Goal: Task Accomplishment & Management: Manage account settings

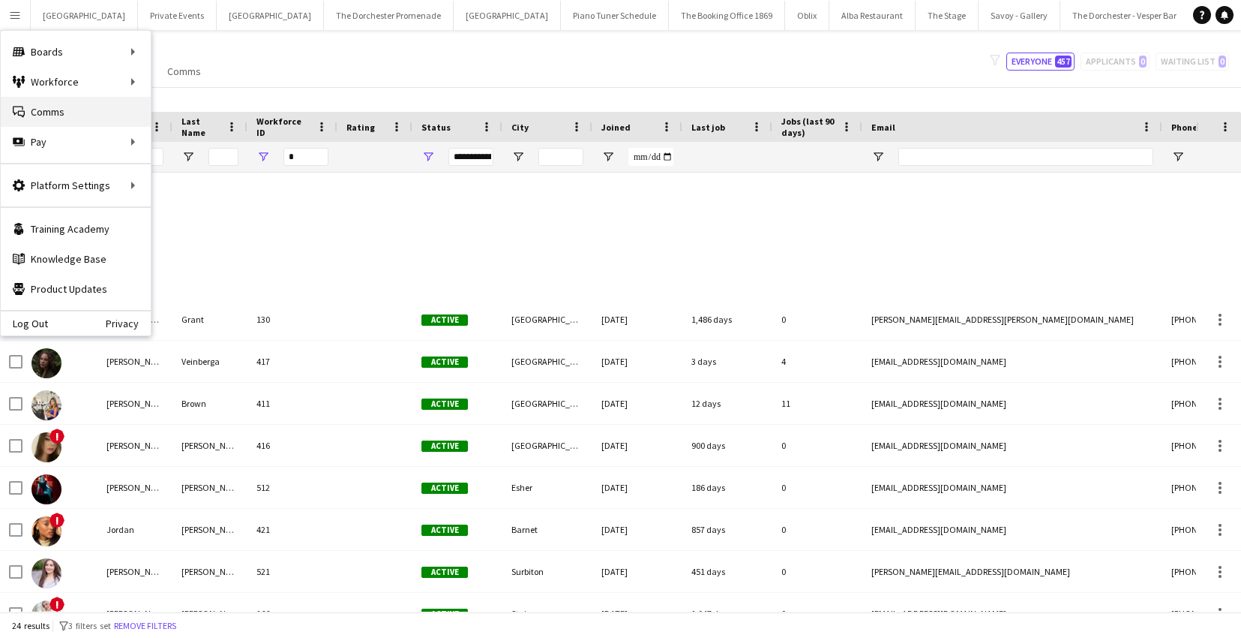
scroll to position [569, 0]
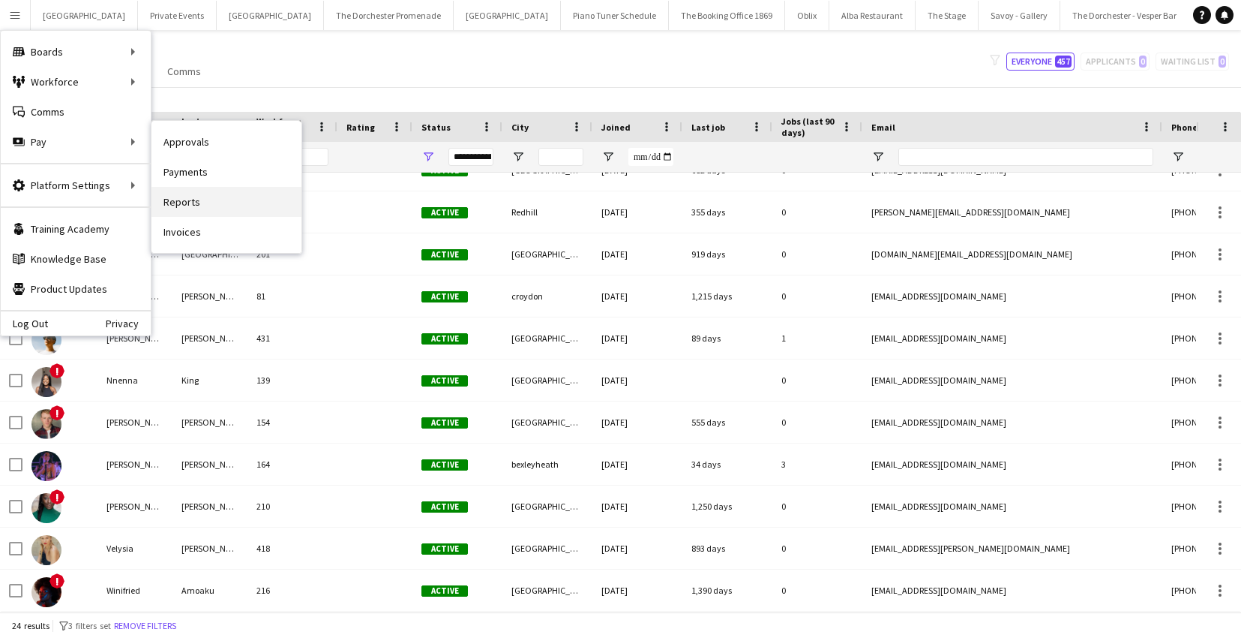
click at [194, 194] on link "Reports" at bounding box center [227, 202] width 150 height 30
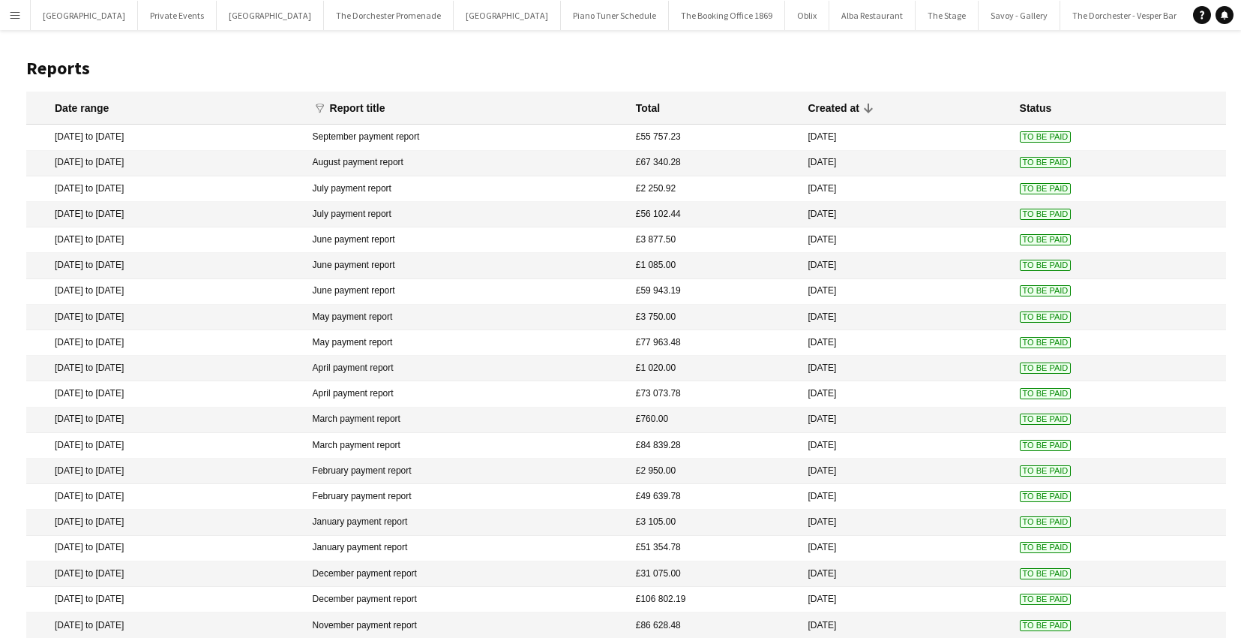
click at [17, 11] on app-icon "Menu" at bounding box center [15, 15] width 12 height 12
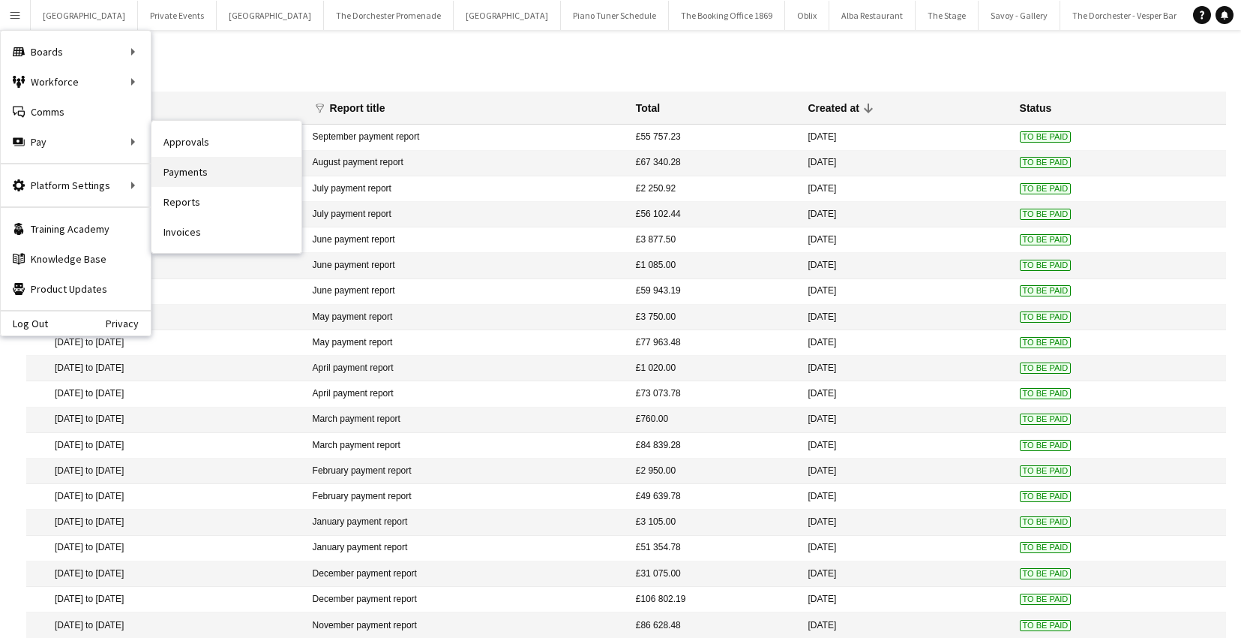
click at [197, 166] on link "Payments" at bounding box center [227, 172] width 150 height 30
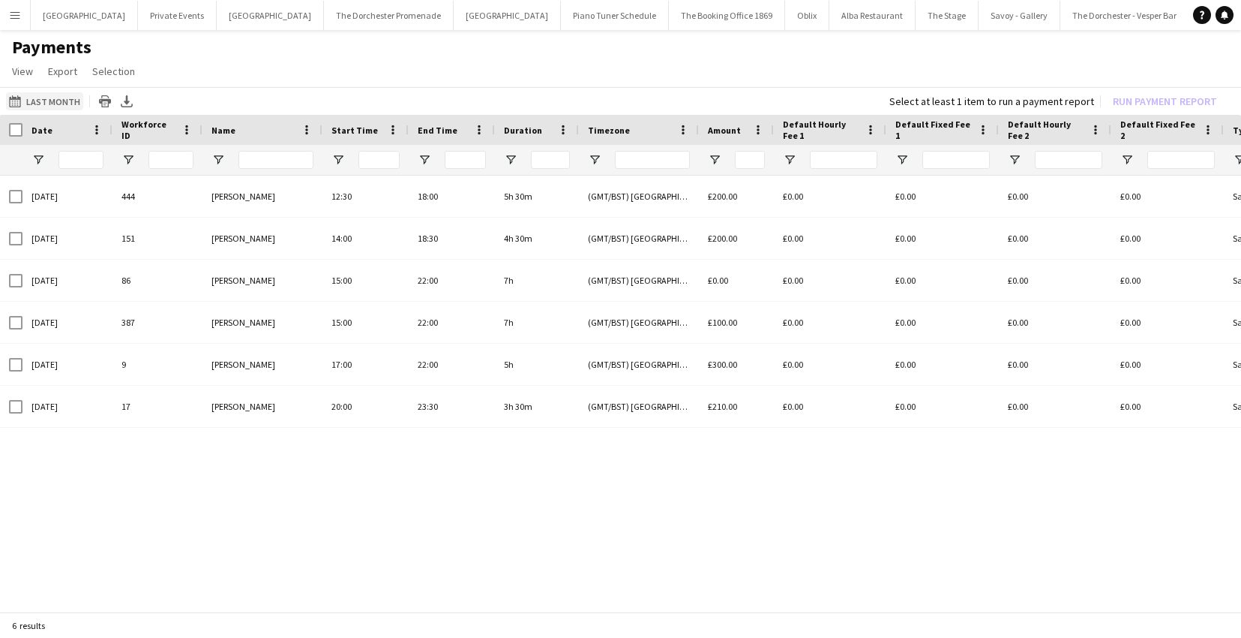
click at [67, 100] on button "Last Month Last Month" at bounding box center [44, 101] width 77 height 18
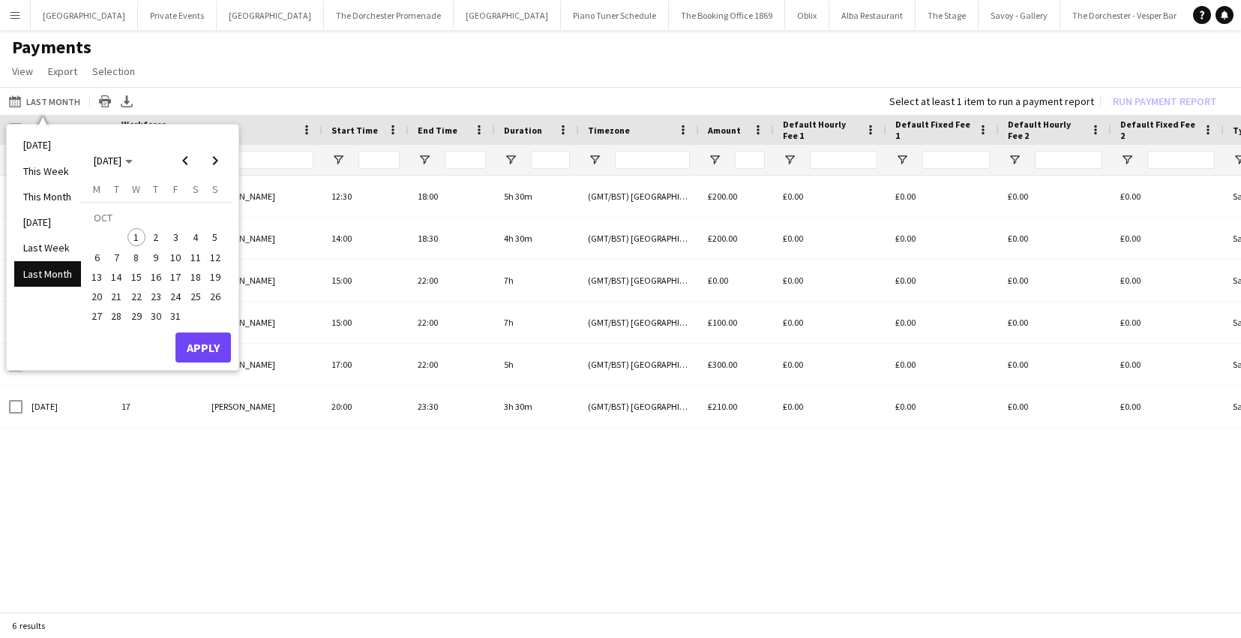
drag, startPoint x: 137, startPoint y: 239, endPoint x: 152, endPoint y: 251, distance: 18.8
click at [137, 239] on span "1" at bounding box center [137, 237] width 18 height 18
click at [173, 321] on span "31" at bounding box center [176, 317] width 18 height 18
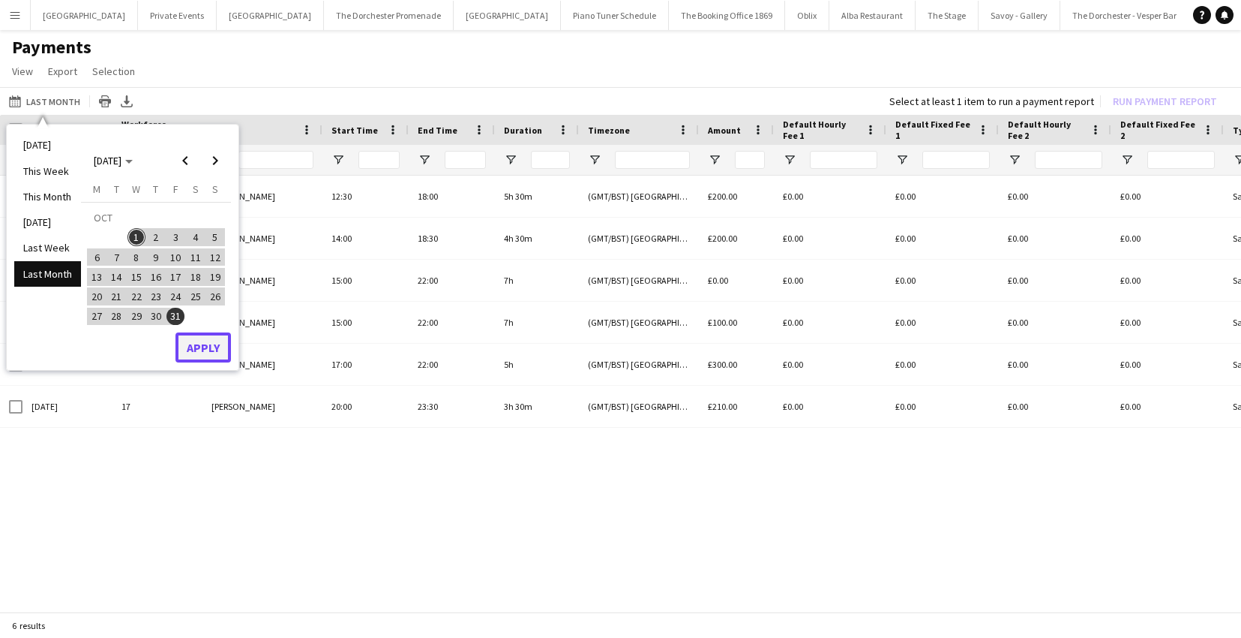
click at [192, 339] on button "Apply" at bounding box center [204, 347] width 56 height 30
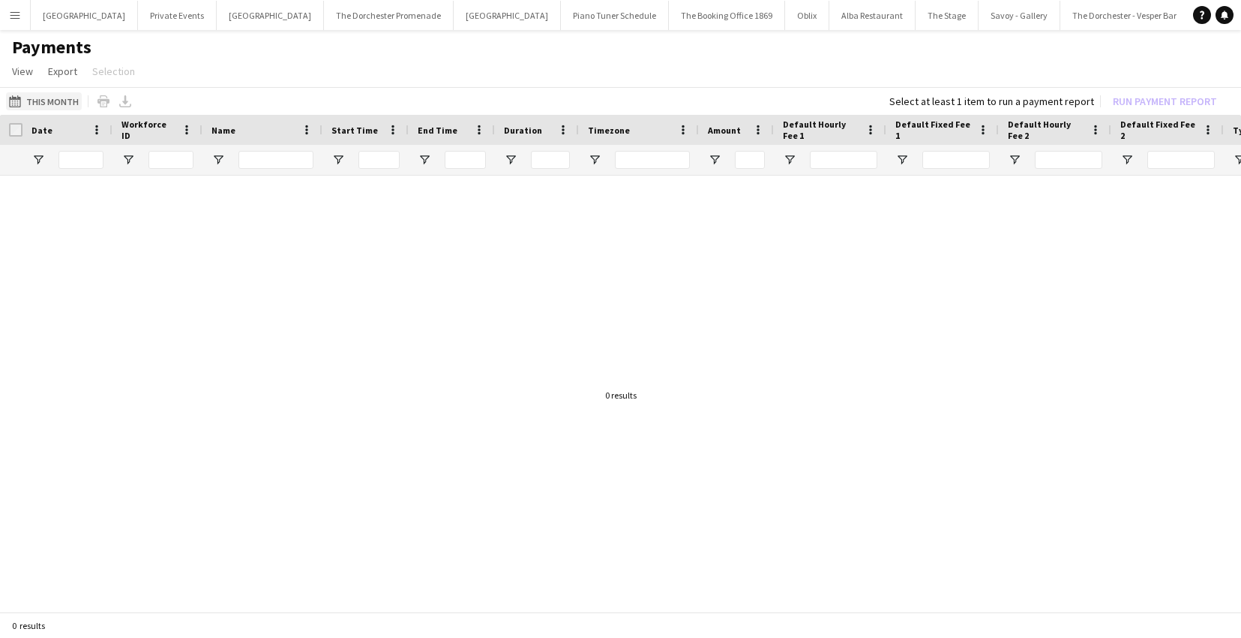
click at [44, 99] on button "Last Month This Month" at bounding box center [44, 101] width 76 height 18
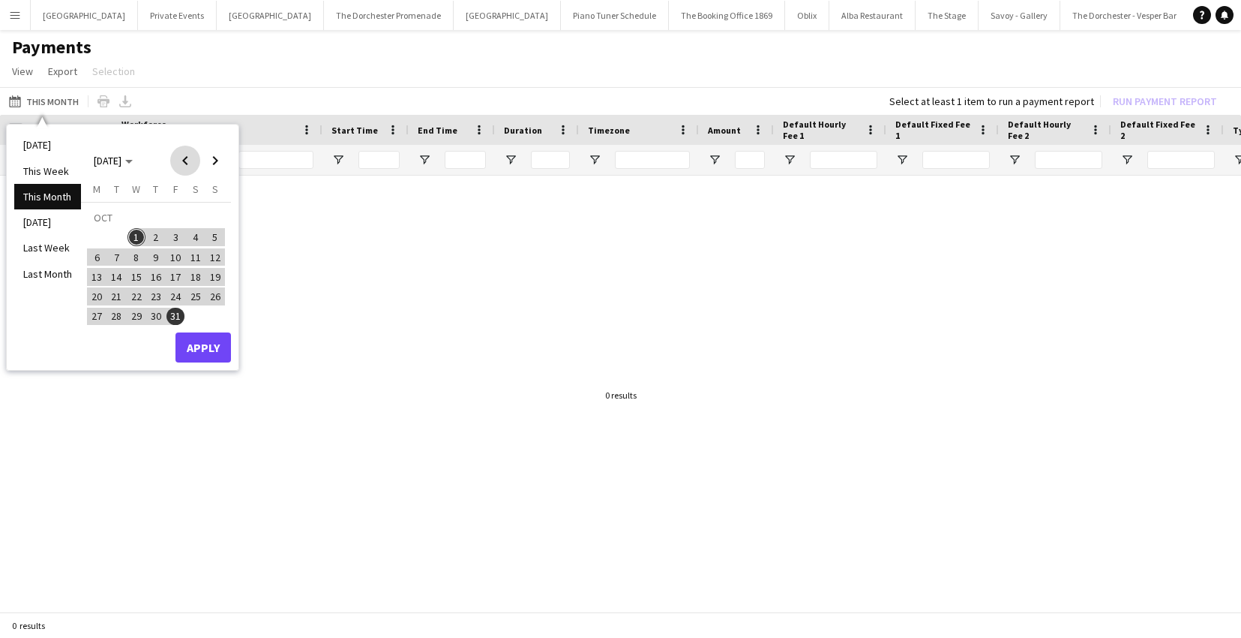
click at [186, 159] on span "Previous month" at bounding box center [185, 161] width 30 height 30
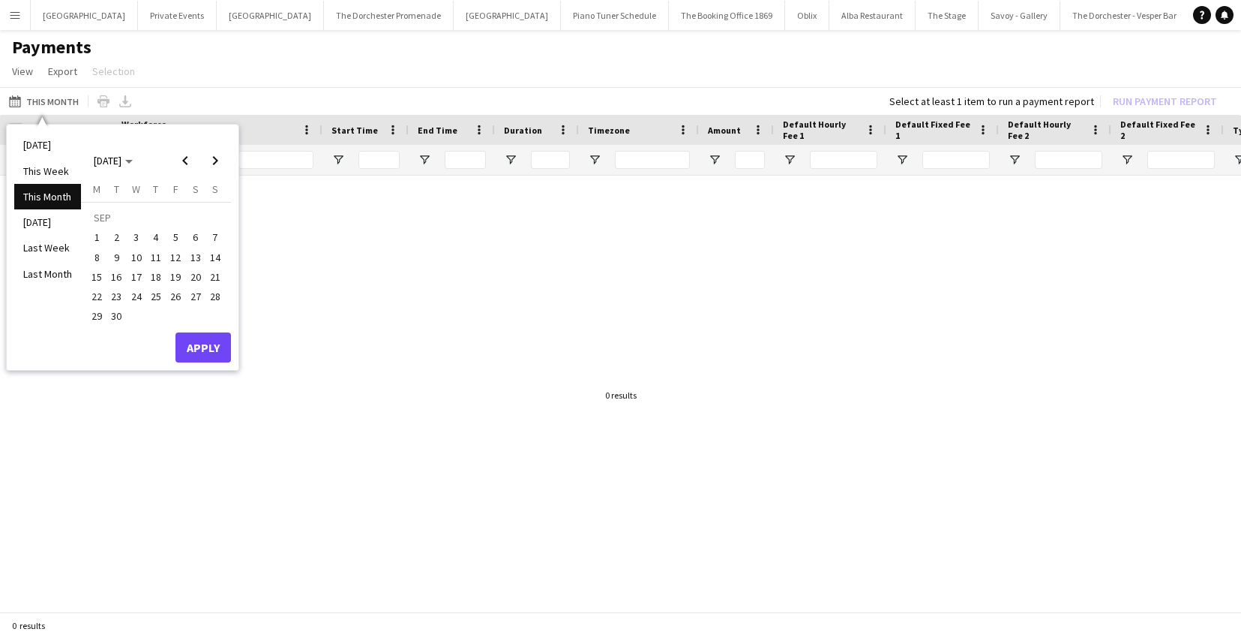
click at [98, 242] on span "1" at bounding box center [97, 237] width 18 height 18
drag, startPoint x: 113, startPoint y: 315, endPoint x: 125, endPoint y: 317, distance: 11.5
click at [113, 315] on span "30" at bounding box center [117, 317] width 18 height 18
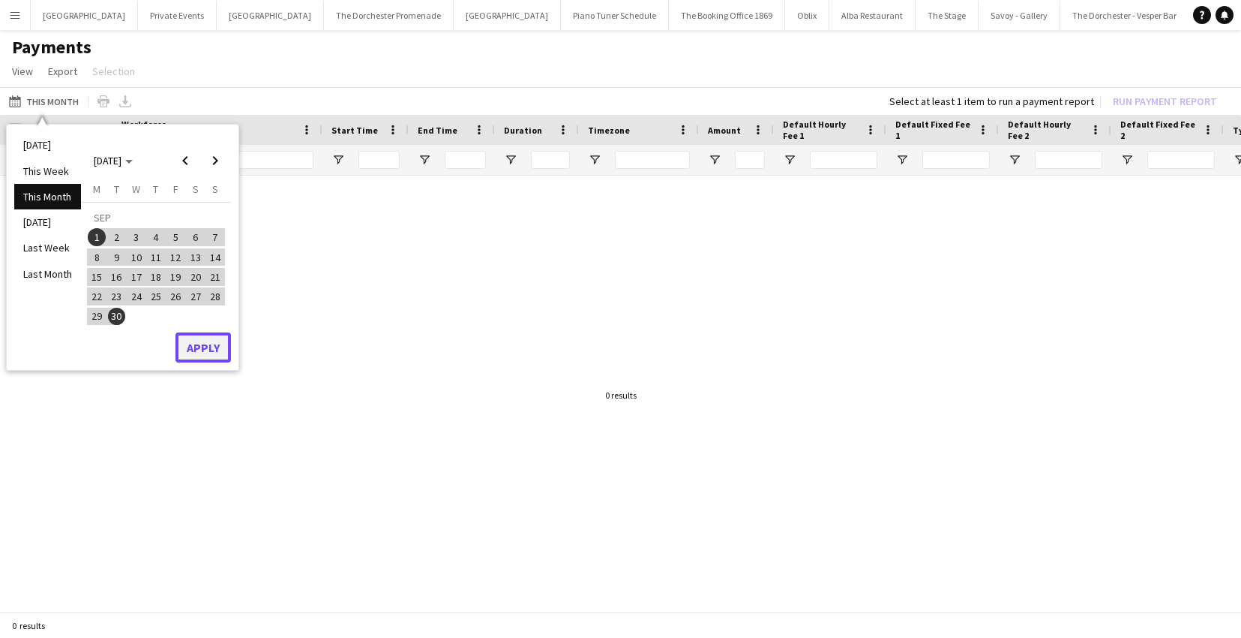
click at [189, 344] on button "Apply" at bounding box center [204, 347] width 56 height 30
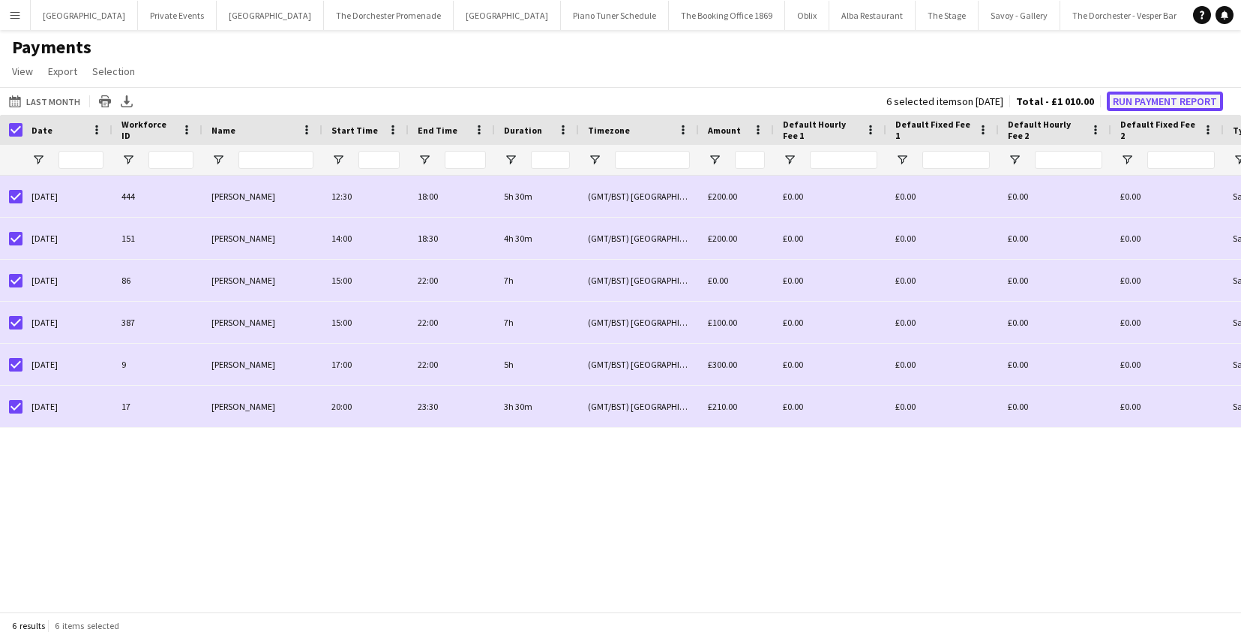
click at [1167, 101] on button "Run Payment Report" at bounding box center [1165, 102] width 116 height 20
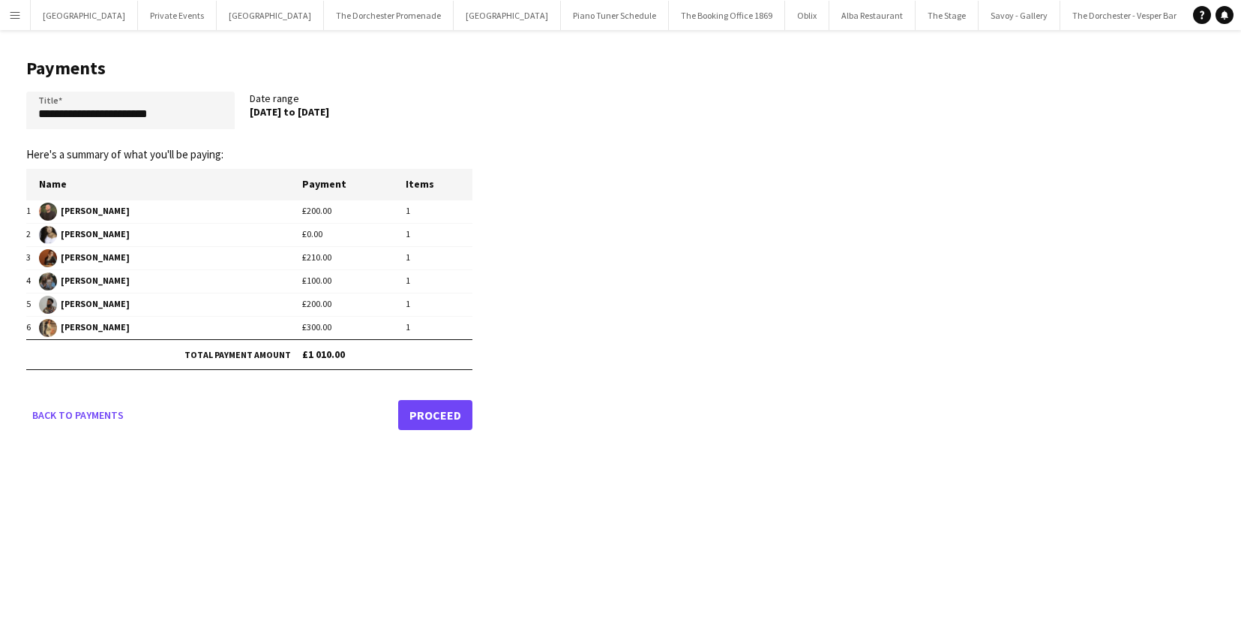
click at [413, 416] on link "Proceed" at bounding box center [435, 415] width 74 height 30
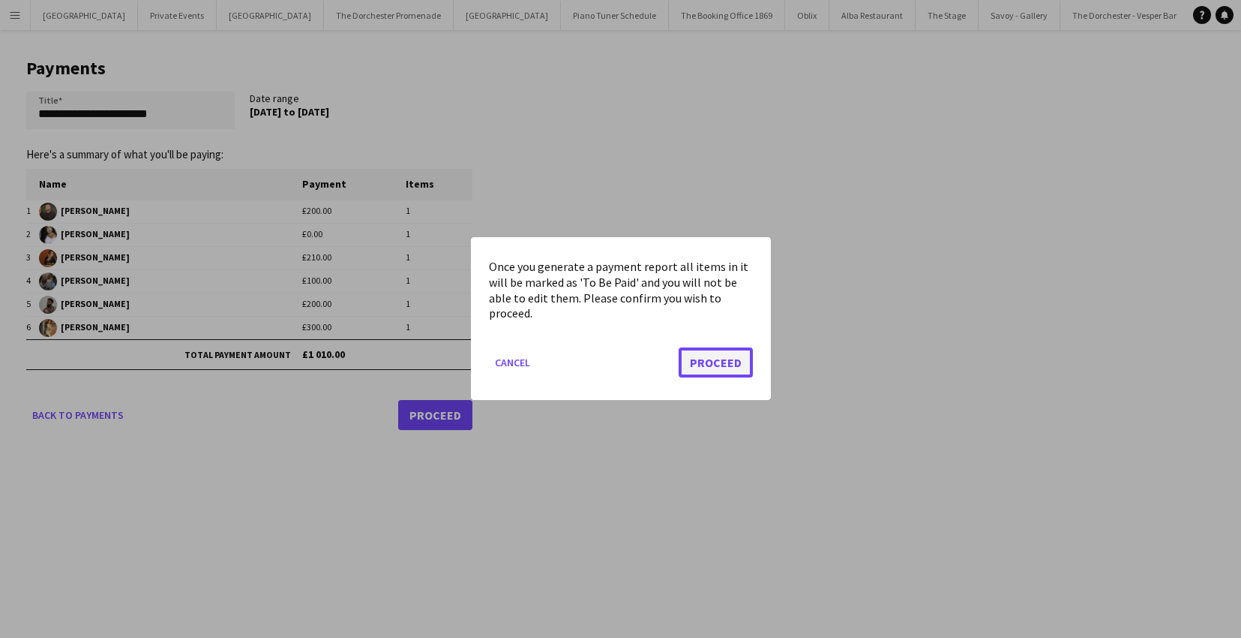
click at [696, 367] on button "Proceed" at bounding box center [716, 363] width 74 height 30
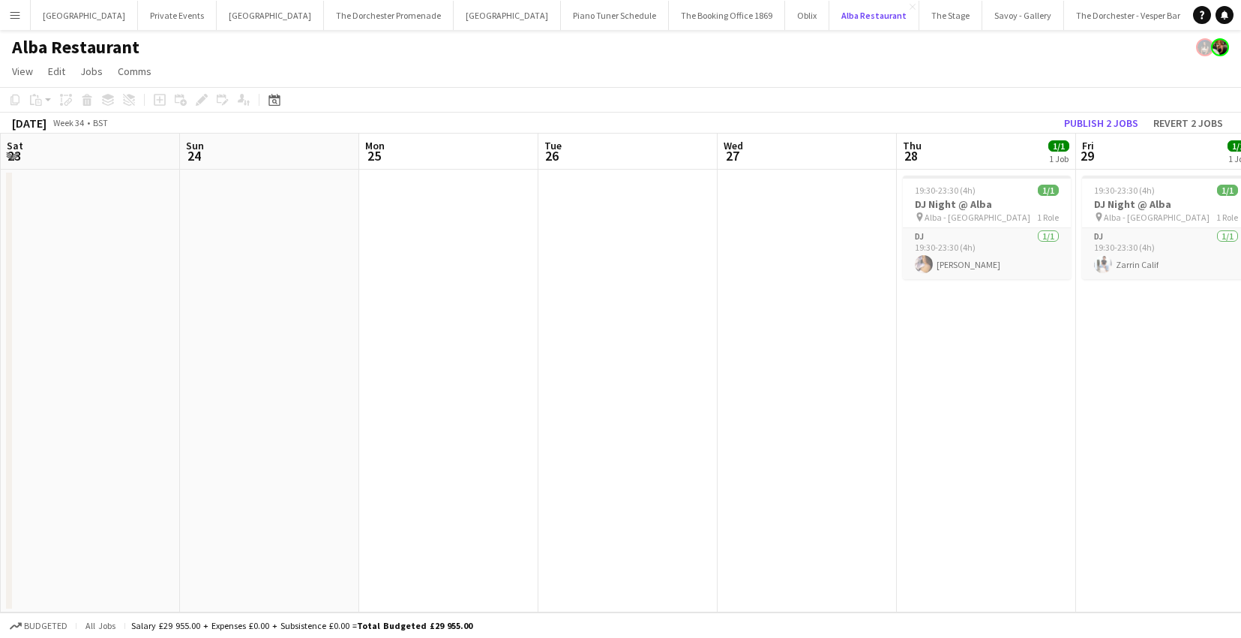
scroll to position [0, 542]
click at [1064, 26] on button "The Dorchester - Vesper Bar Close" at bounding box center [1128, 15] width 129 height 29
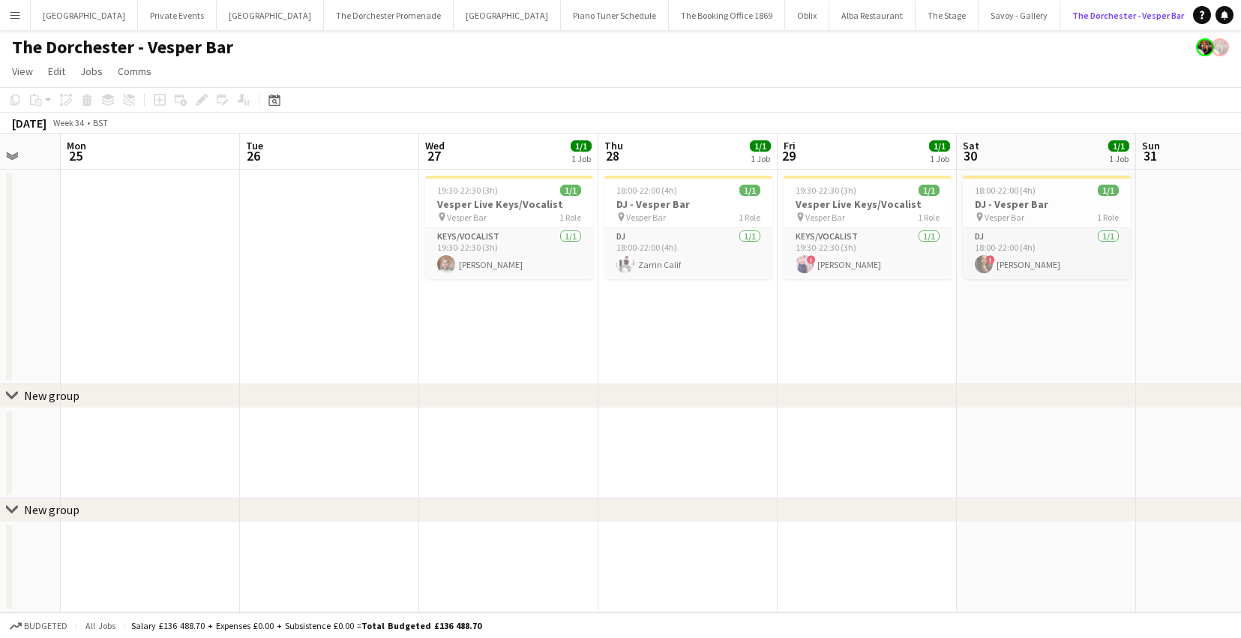
scroll to position [0, 491]
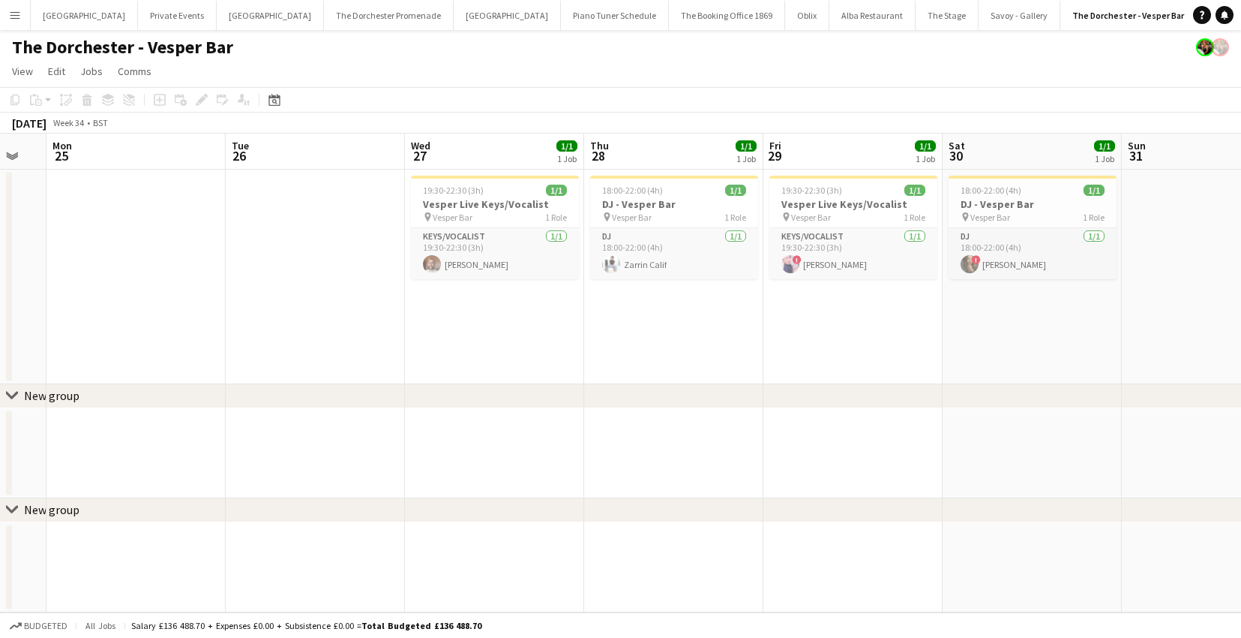
click at [19, 18] on app-icon "Menu" at bounding box center [15, 15] width 12 height 12
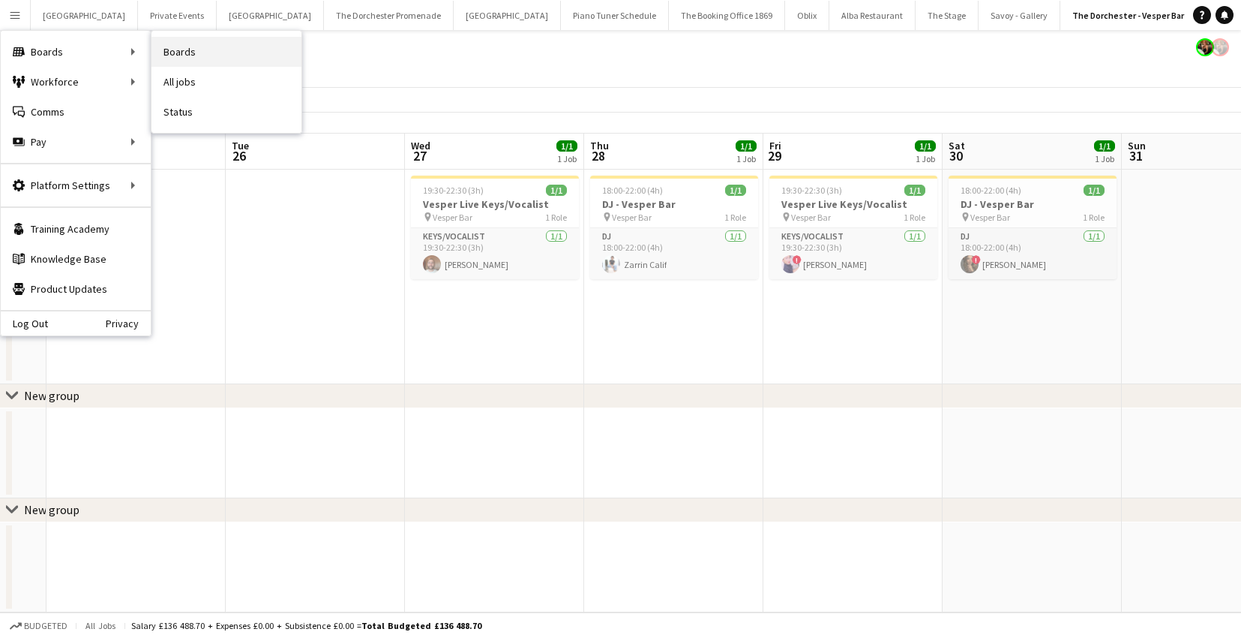
click at [190, 54] on link "Boards" at bounding box center [227, 52] width 150 height 30
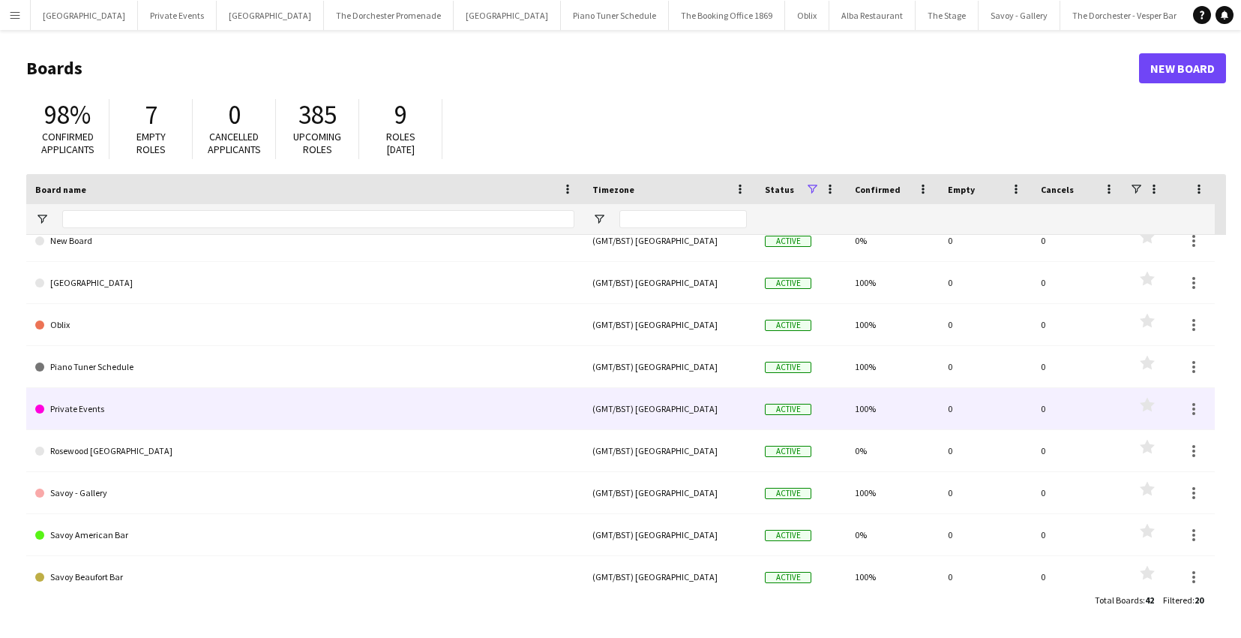
click at [171, 419] on link "Private Events" at bounding box center [304, 409] width 539 height 42
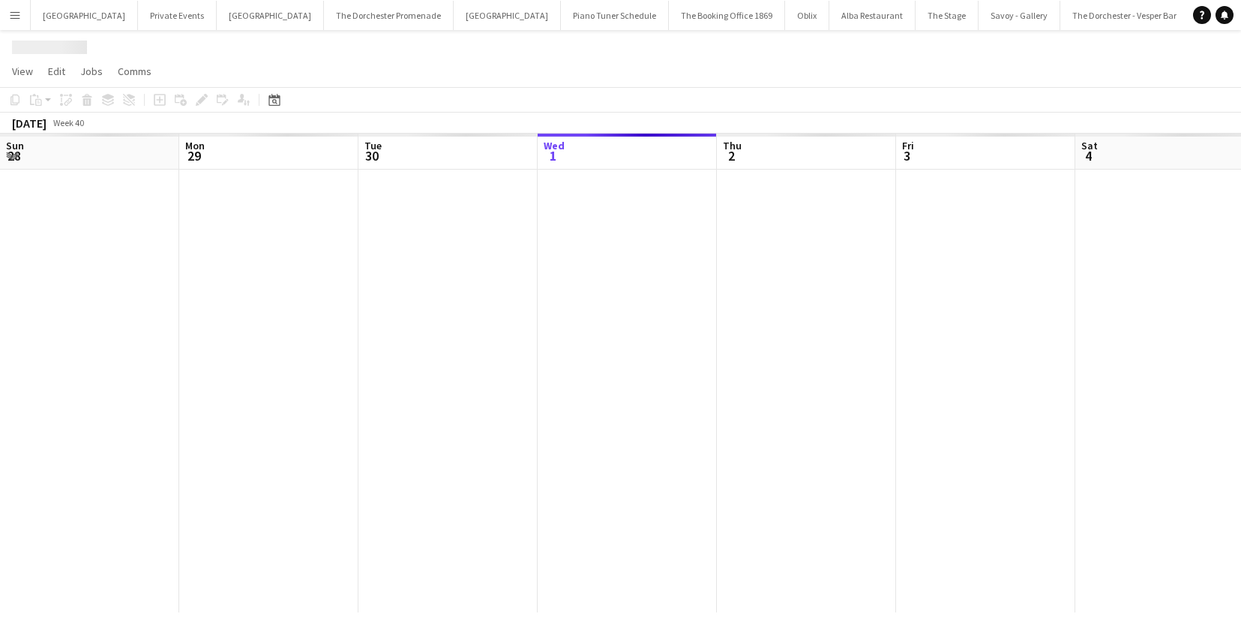
scroll to position [0, 359]
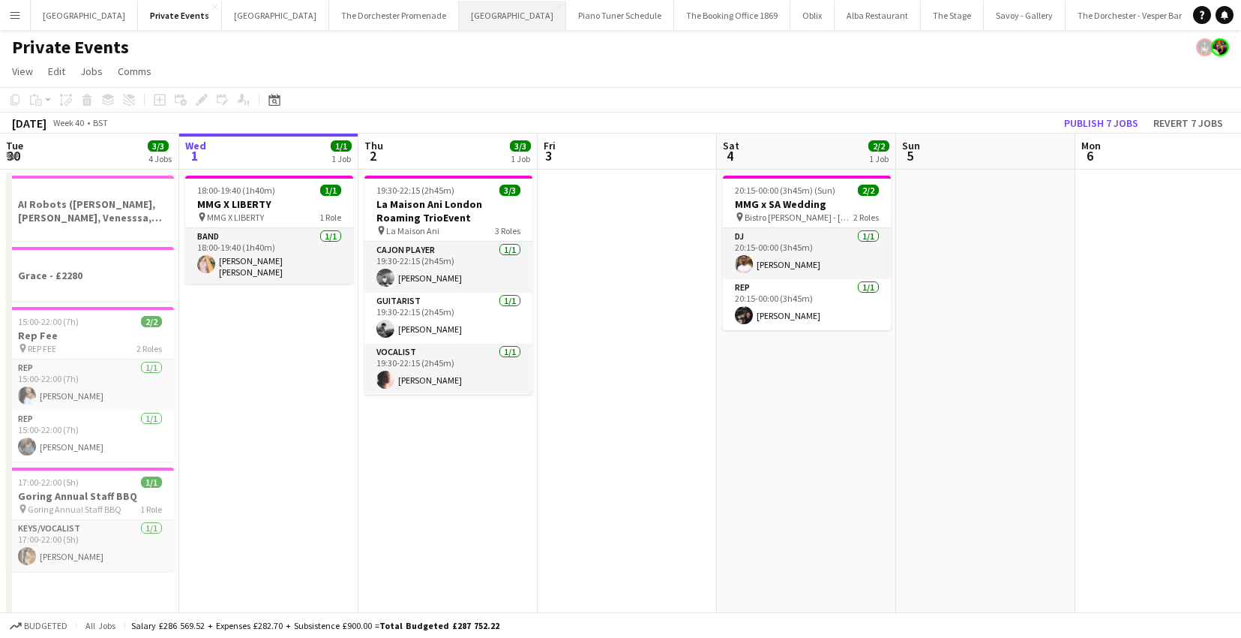
click at [459, 16] on button "[GEOGRAPHIC_DATA]" at bounding box center [512, 15] width 107 height 29
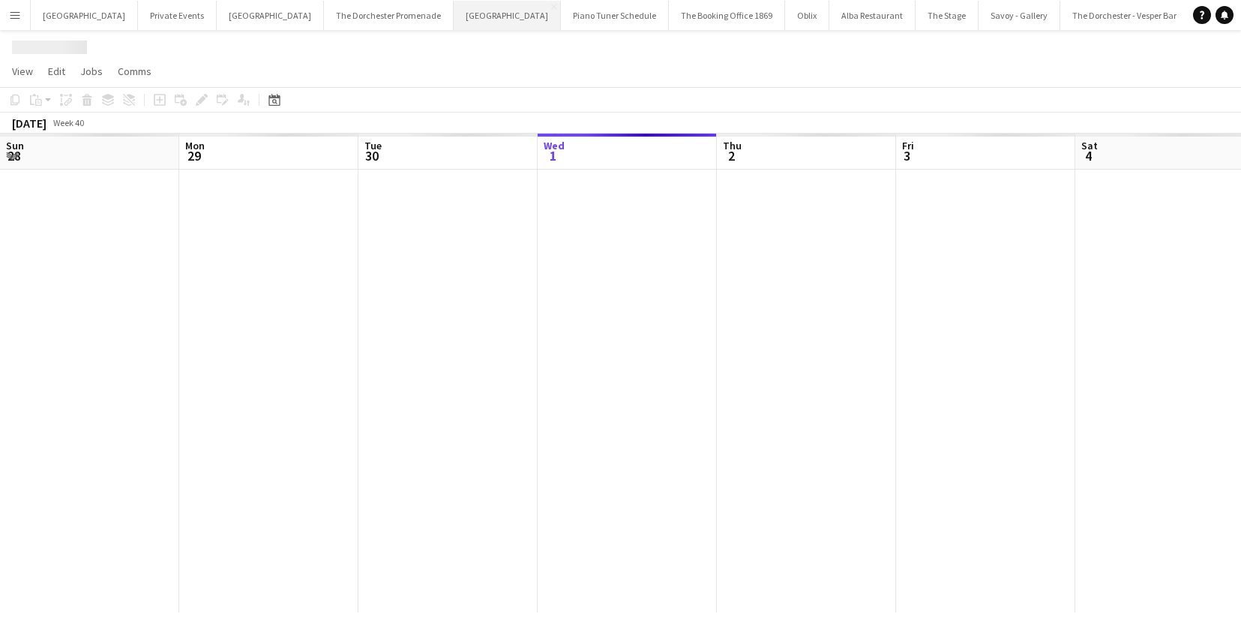
scroll to position [0, 359]
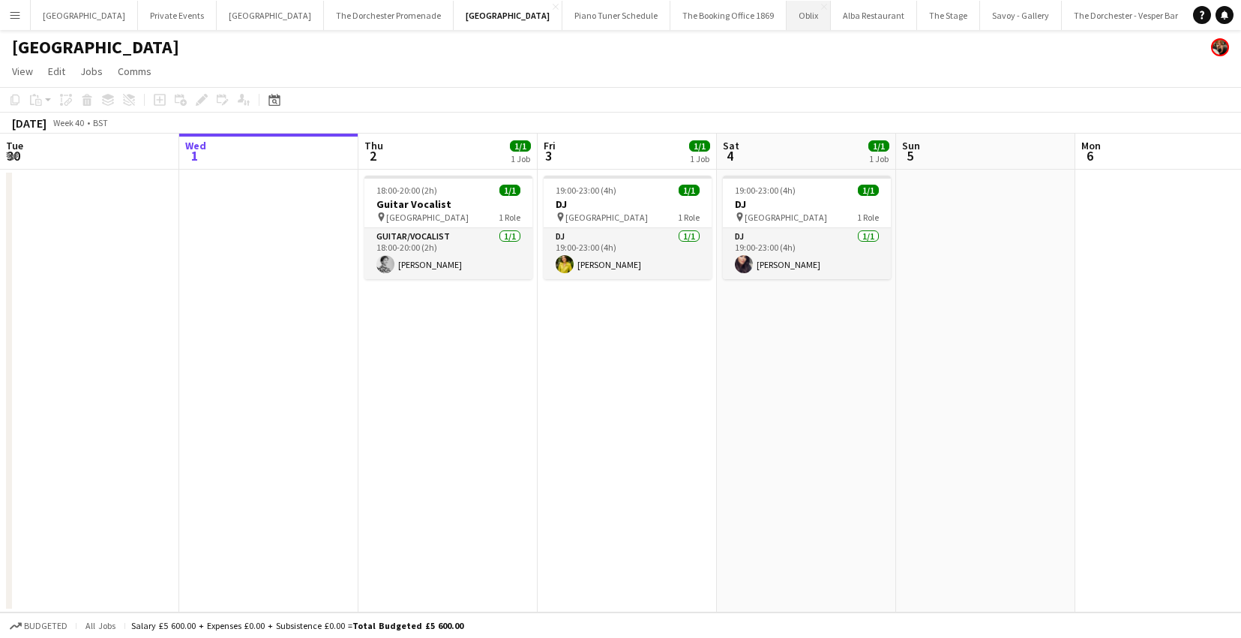
click at [787, 16] on button "Oblix Close" at bounding box center [809, 15] width 44 height 29
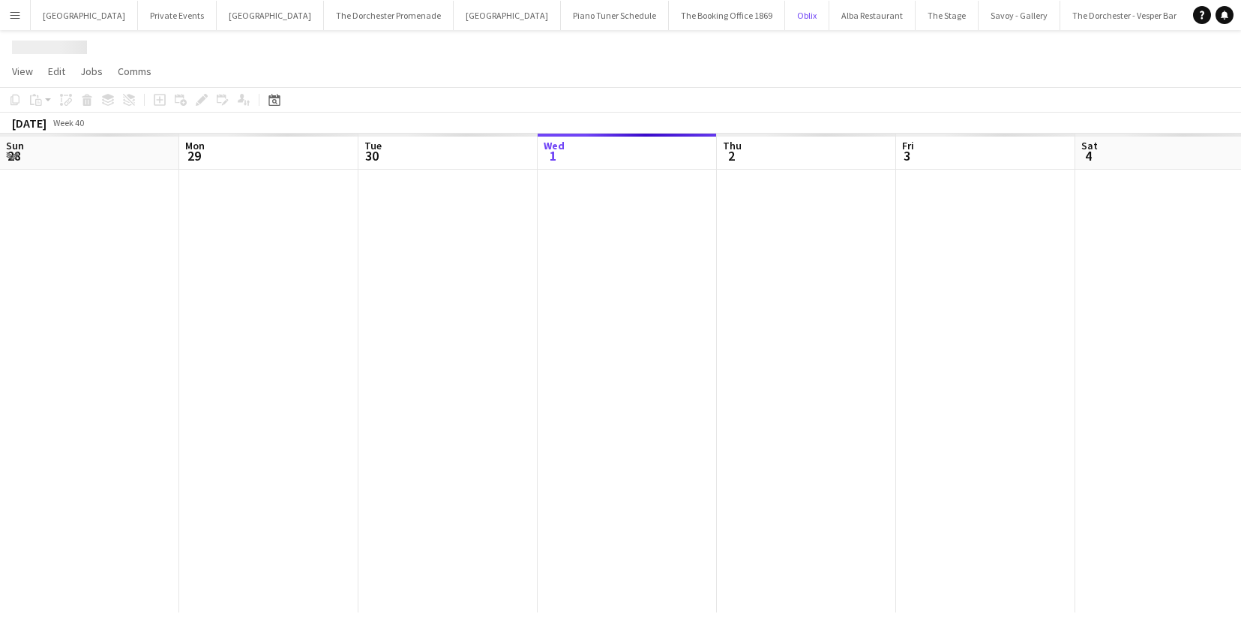
scroll to position [0, 359]
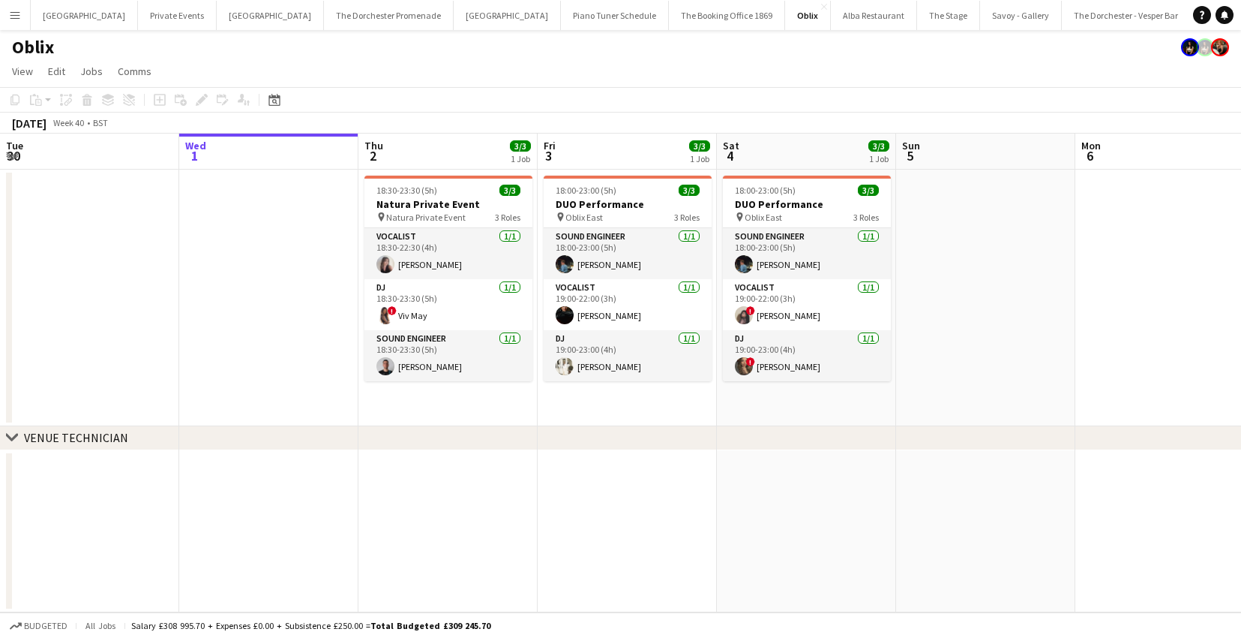
click at [18, 15] on app-icon "Menu" at bounding box center [15, 15] width 12 height 12
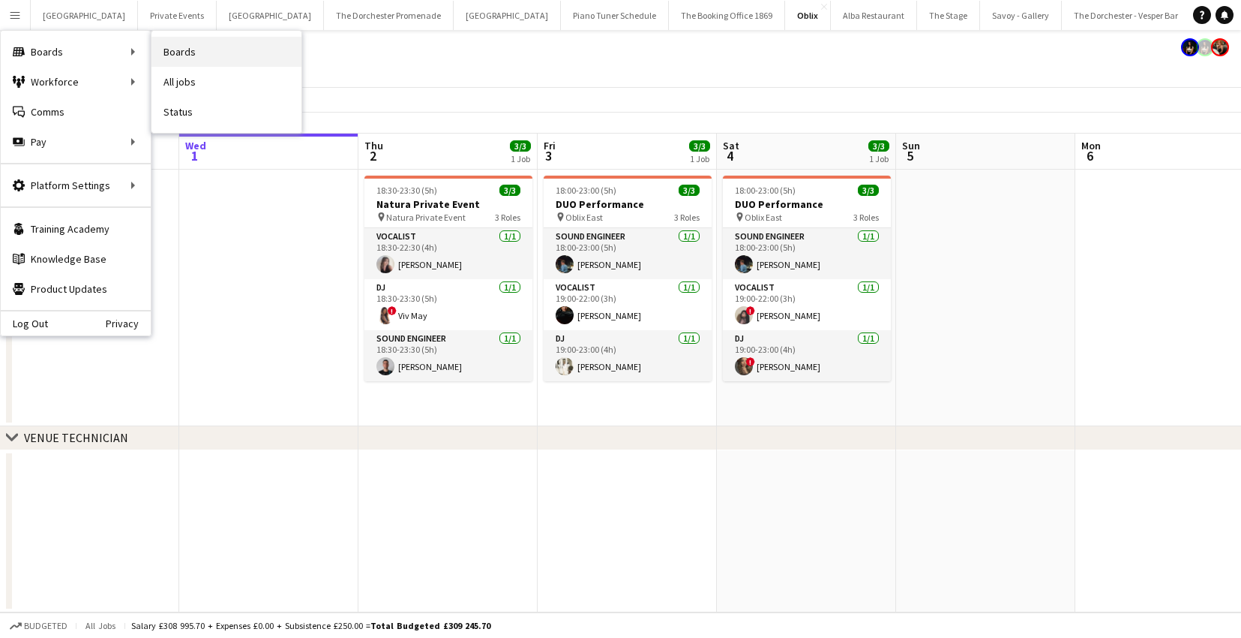
click at [160, 53] on link "Boards" at bounding box center [227, 52] width 150 height 30
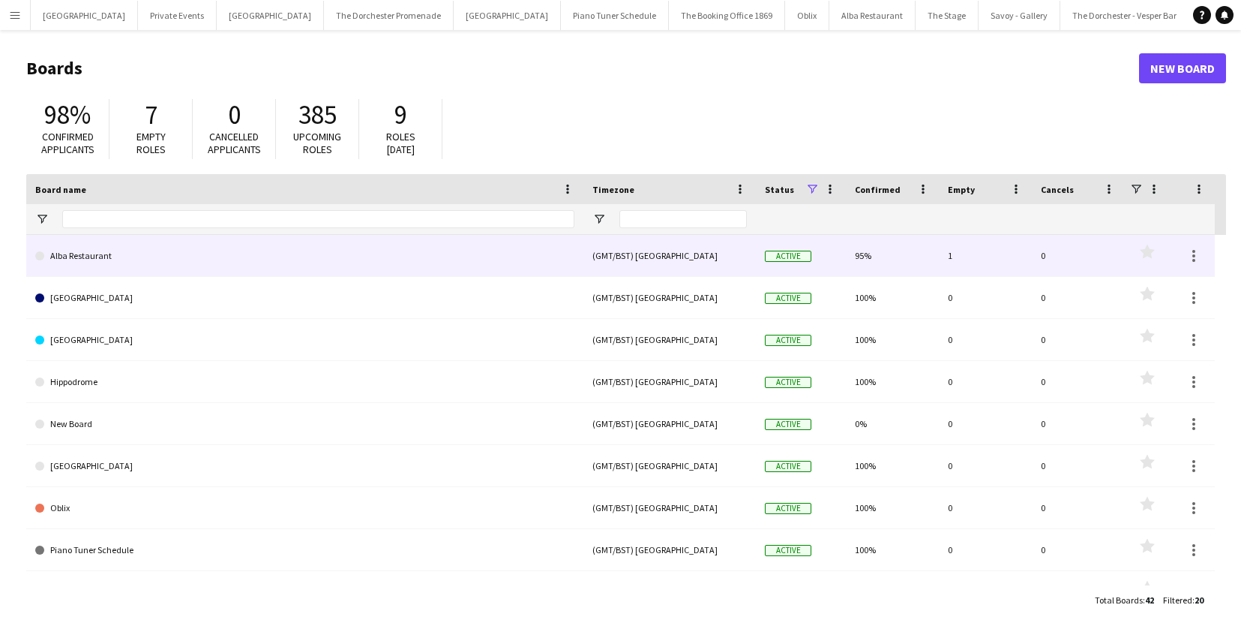
click at [153, 249] on link "Alba Restaurant" at bounding box center [304, 256] width 539 height 42
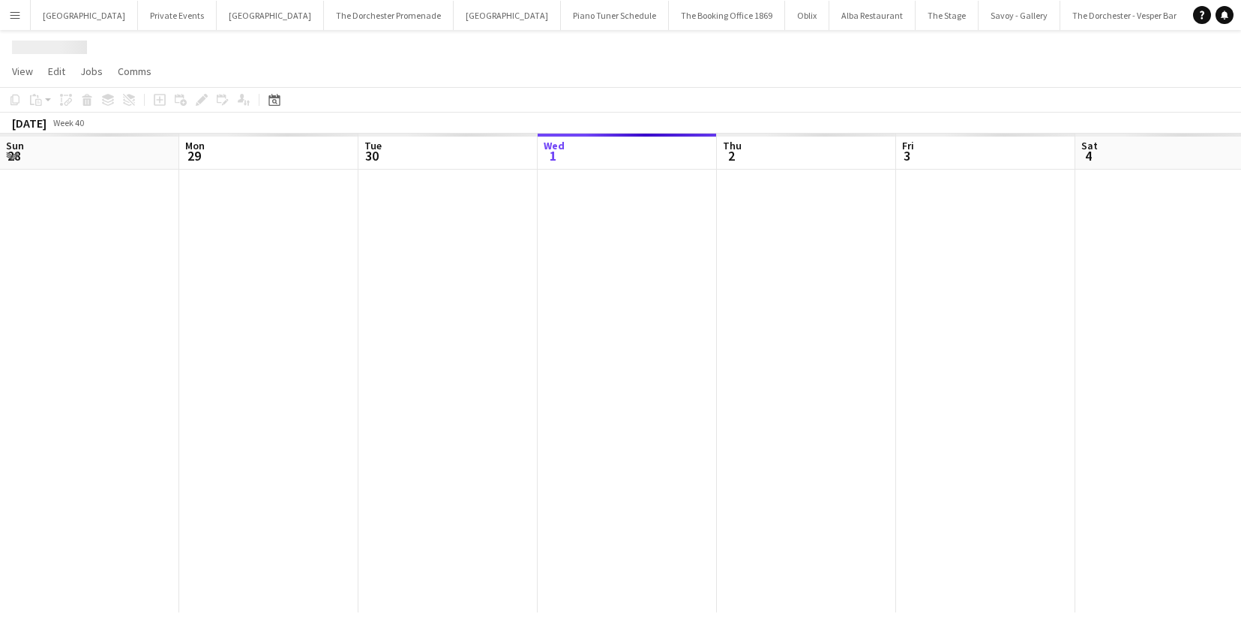
scroll to position [0, 359]
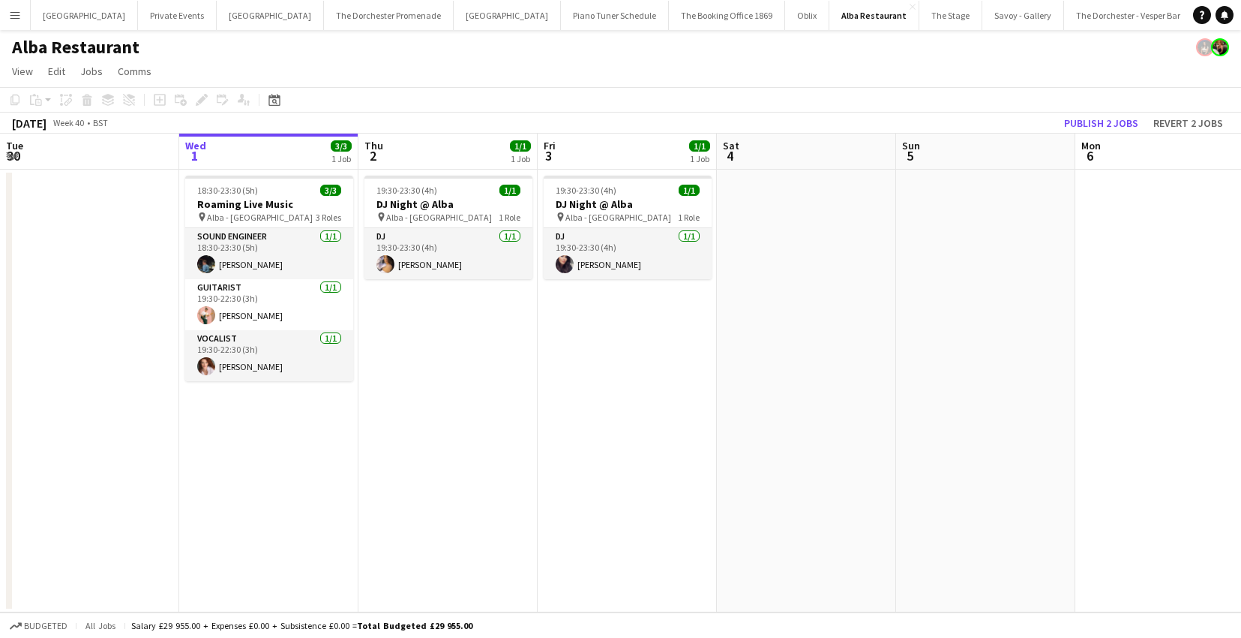
click at [16, 15] on app-icon "Menu" at bounding box center [15, 15] width 12 height 12
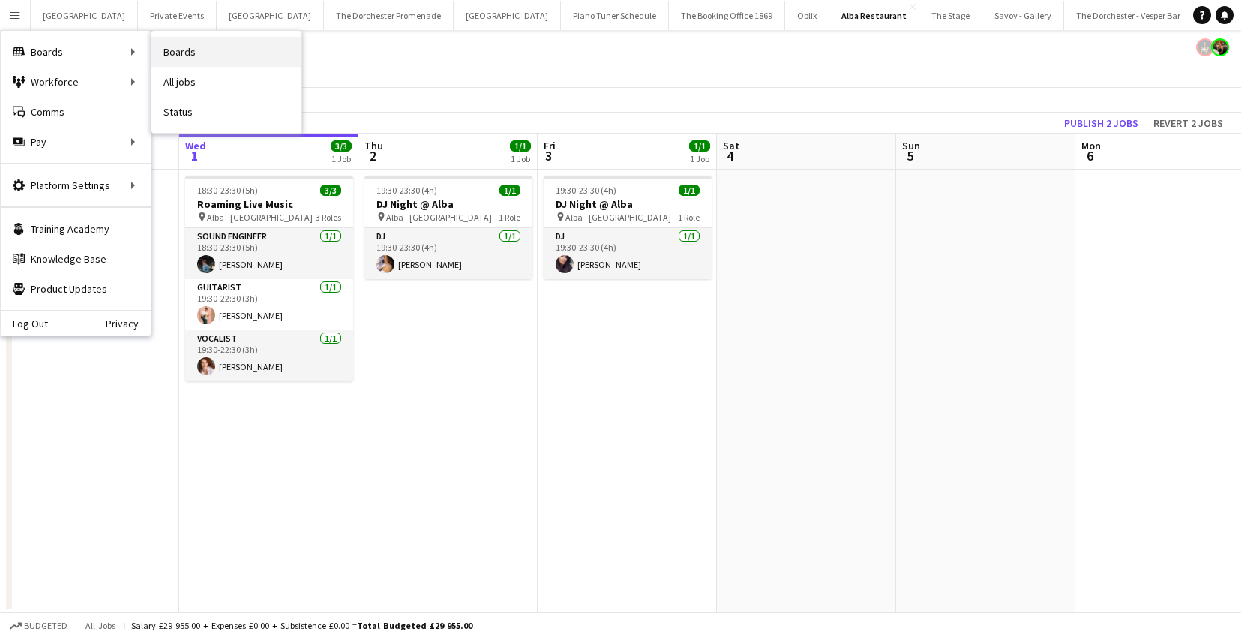
click at [211, 57] on link "Boards" at bounding box center [227, 52] width 150 height 30
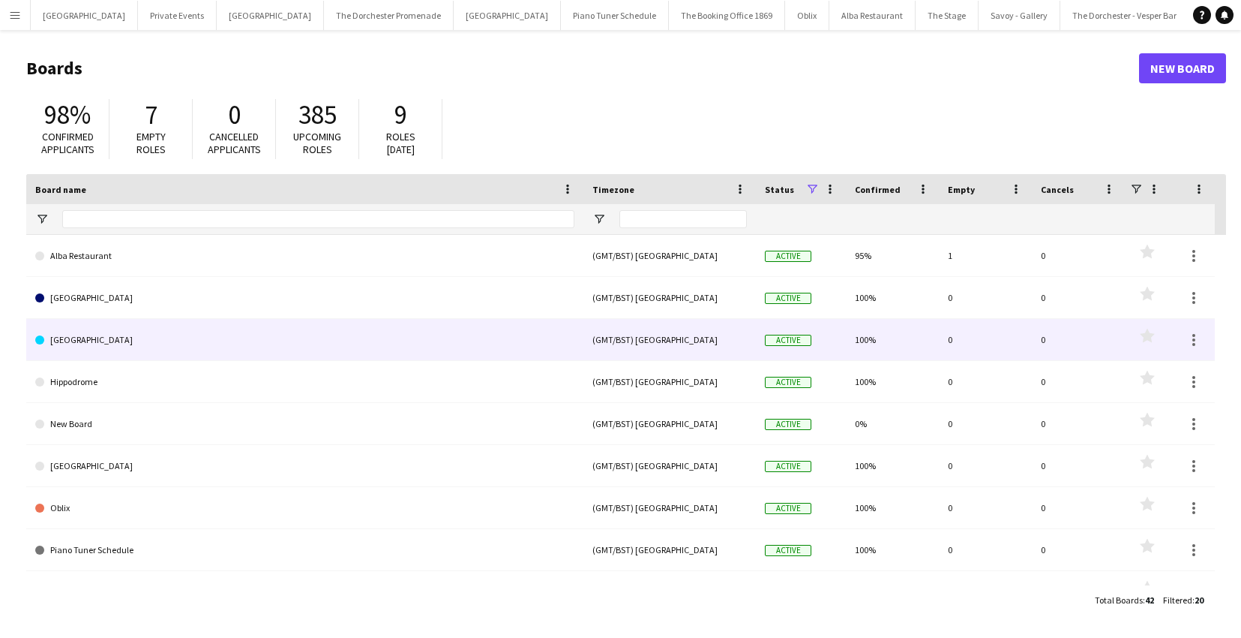
click at [177, 341] on link "[GEOGRAPHIC_DATA]" at bounding box center [304, 340] width 539 height 42
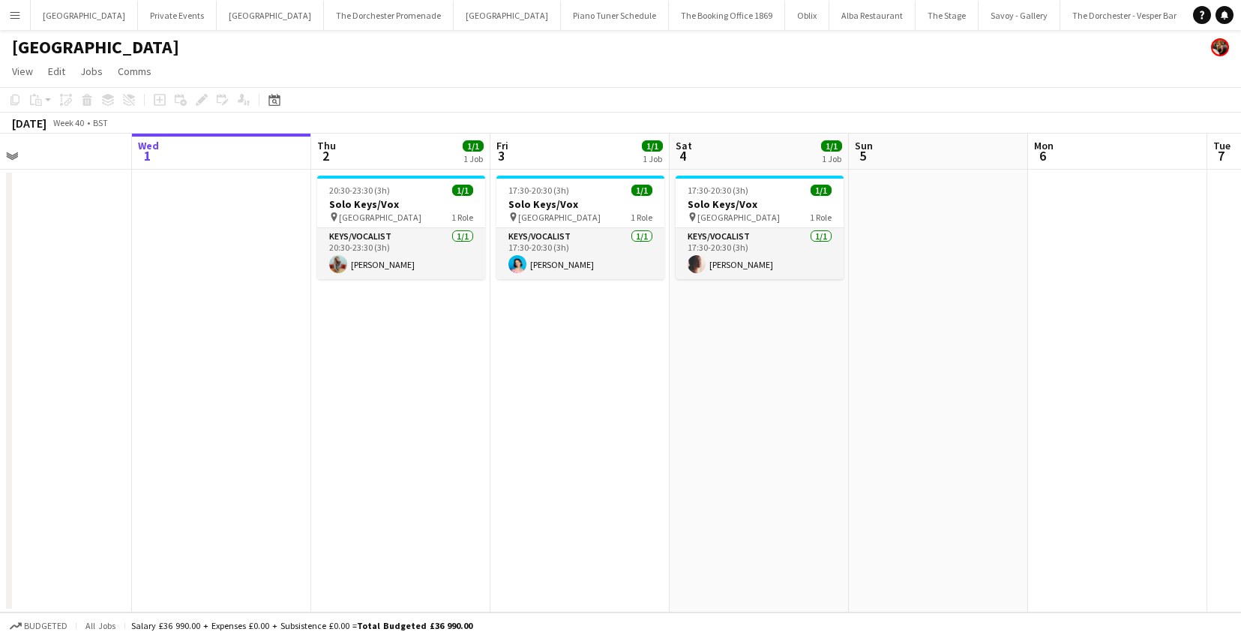
scroll to position [0, 407]
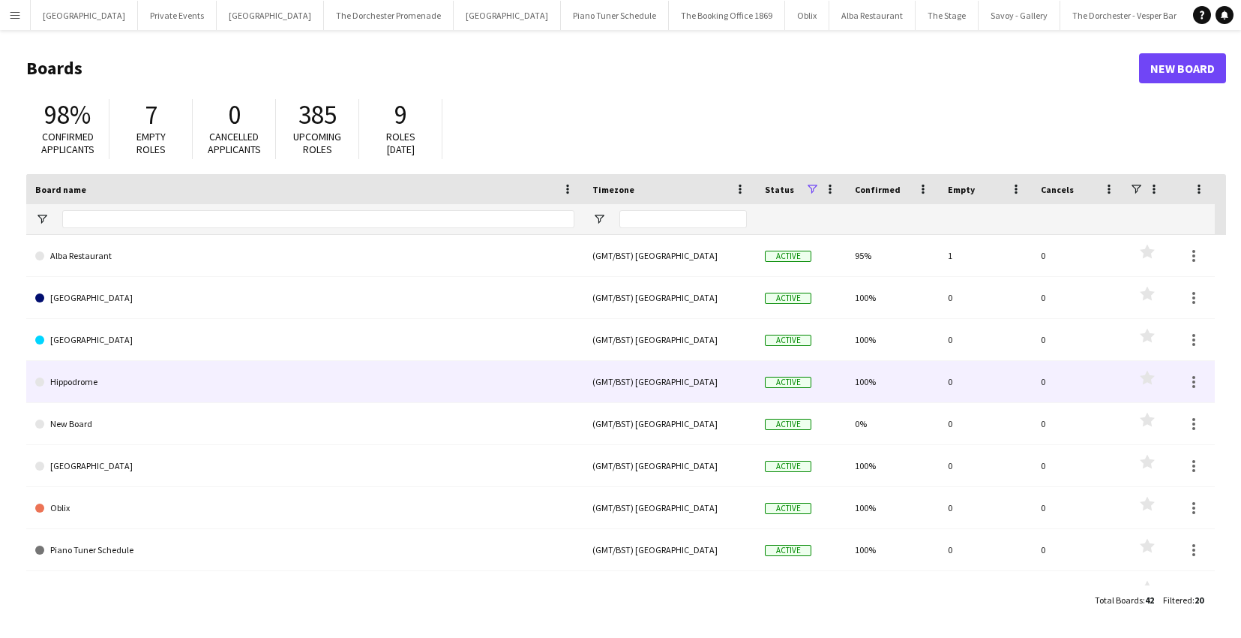
click at [156, 392] on link "Hippodrome" at bounding box center [304, 382] width 539 height 42
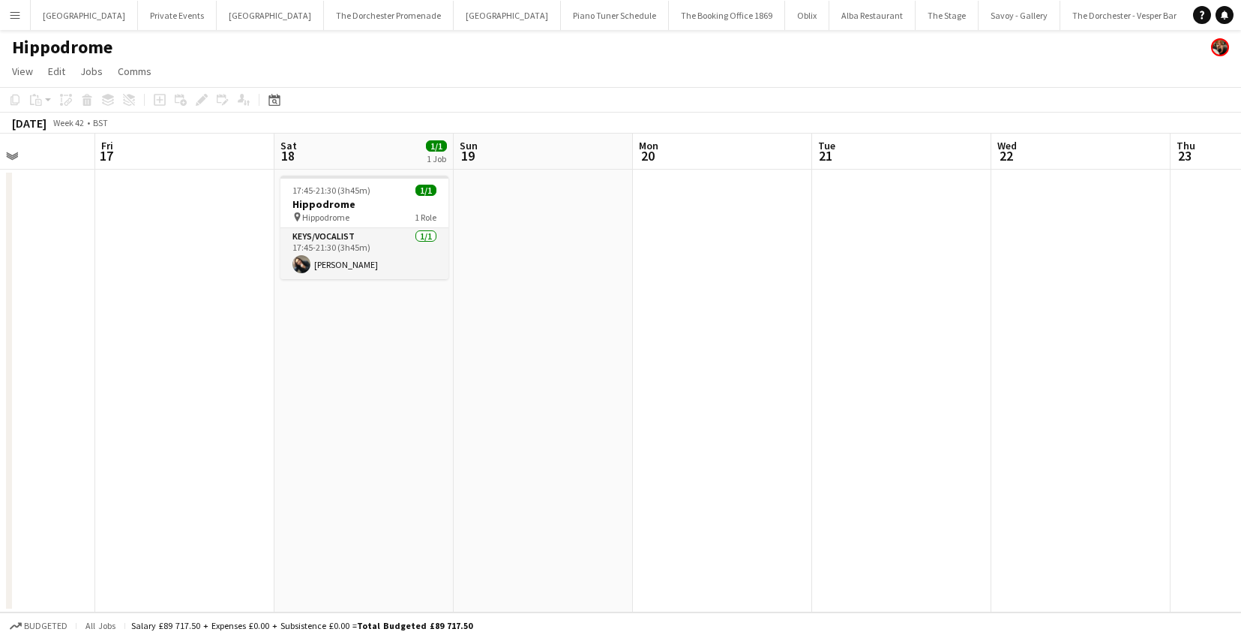
scroll to position [0, 446]
click at [1241, 8] on app-icon "Close" at bounding box center [1259, 7] width 6 height 6
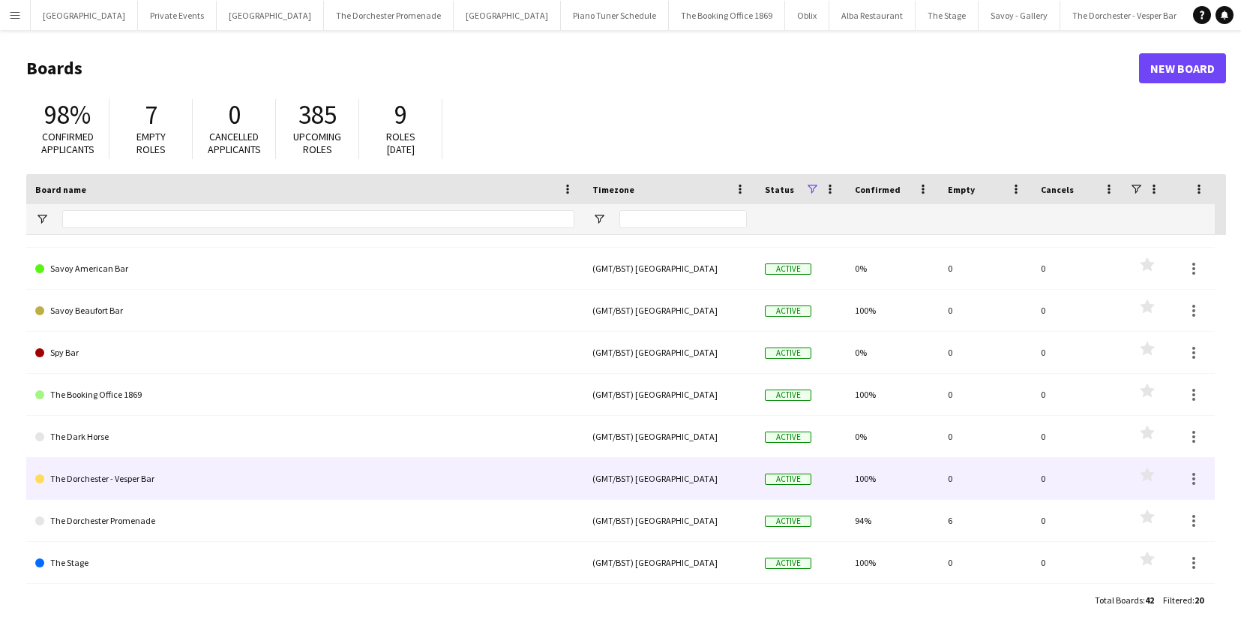
scroll to position [472, 0]
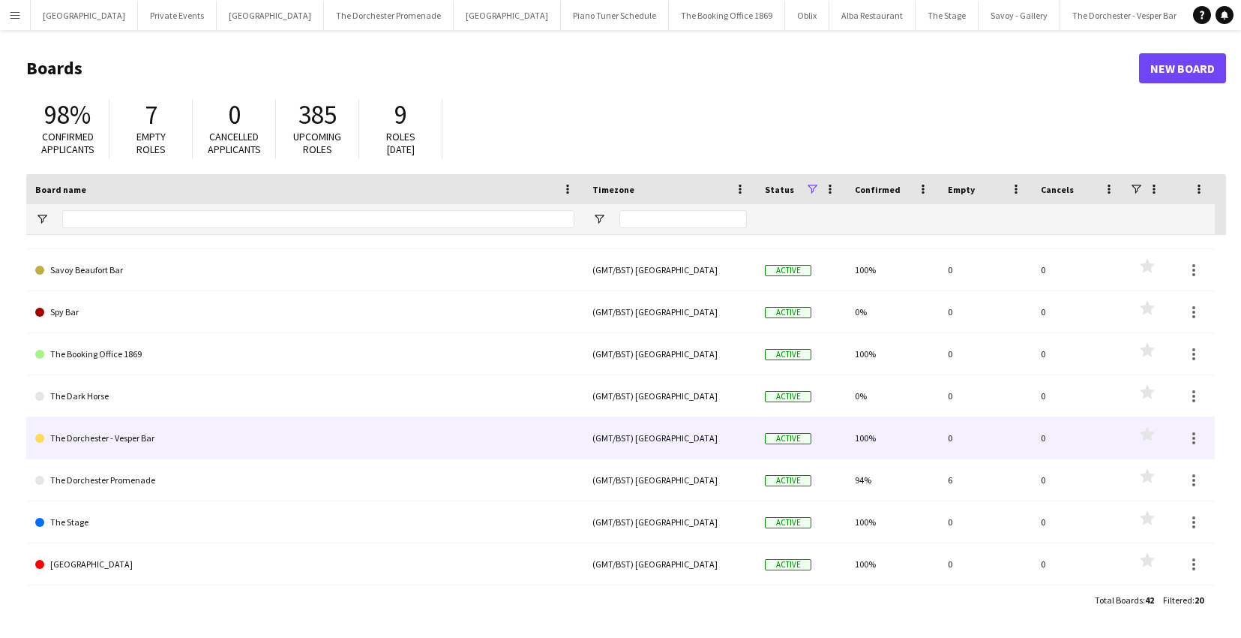
click at [120, 437] on link "The Dorchester - Vesper Bar" at bounding box center [304, 438] width 539 height 42
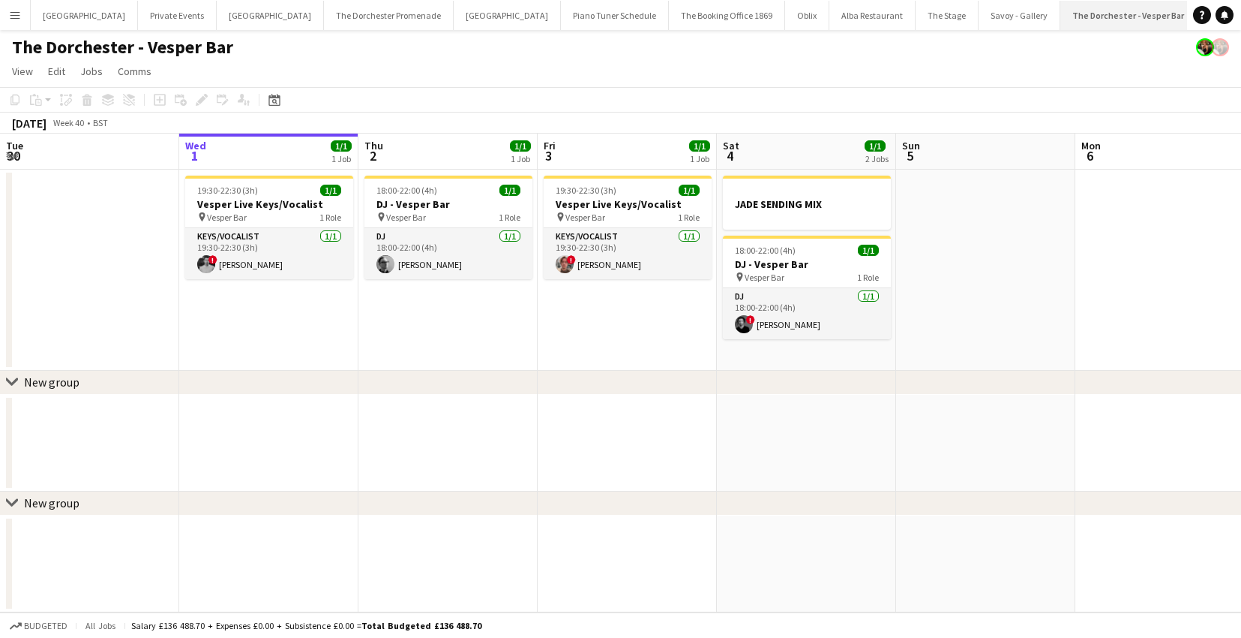
click at [1187, 7] on app-icon "Close" at bounding box center [1190, 7] width 6 height 6
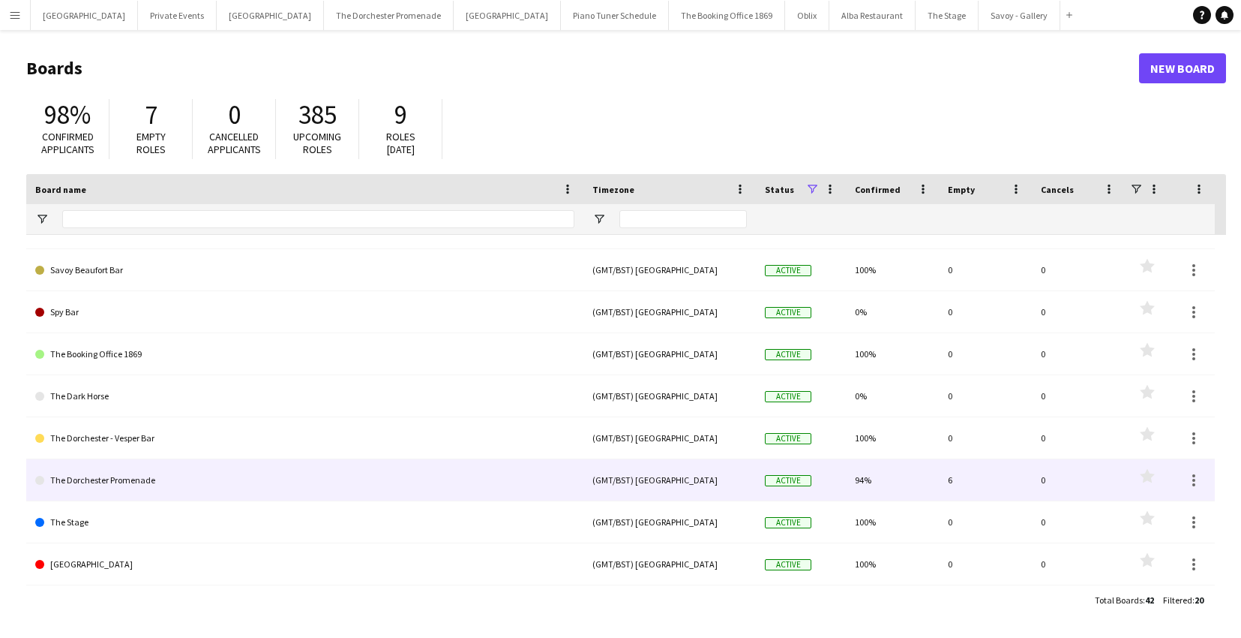
click at [207, 484] on link "The Dorchester Promenade" at bounding box center [304, 480] width 539 height 42
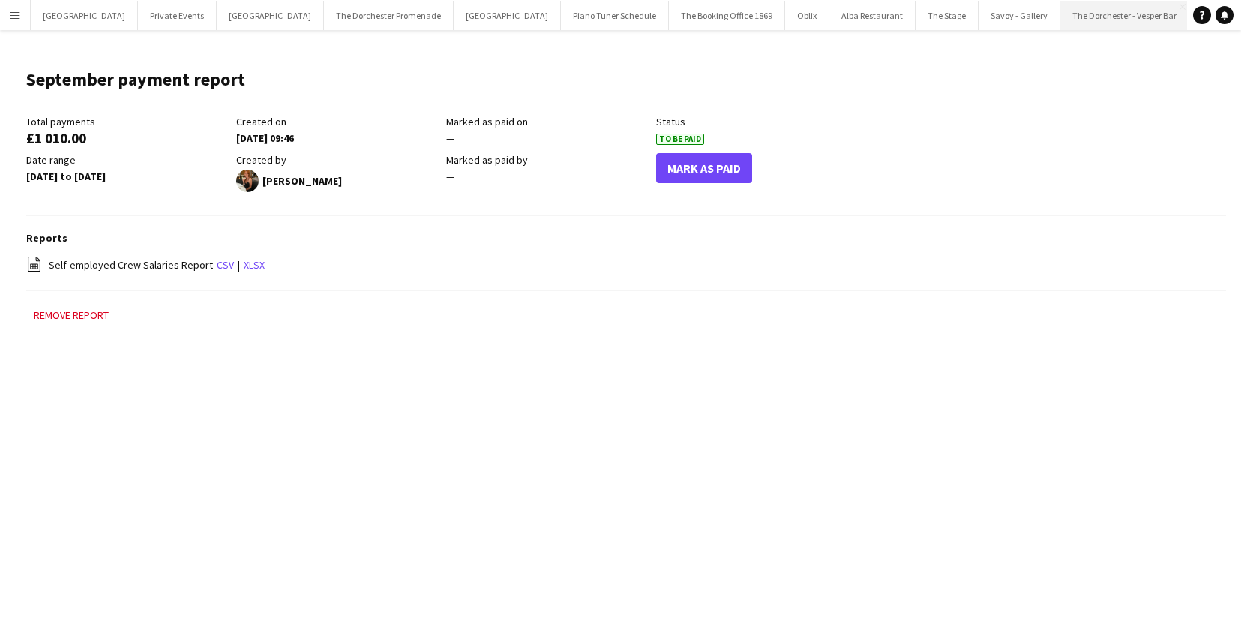
click at [1061, 17] on button "The Dorchester - Vesper Bar Close" at bounding box center [1125, 15] width 129 height 29
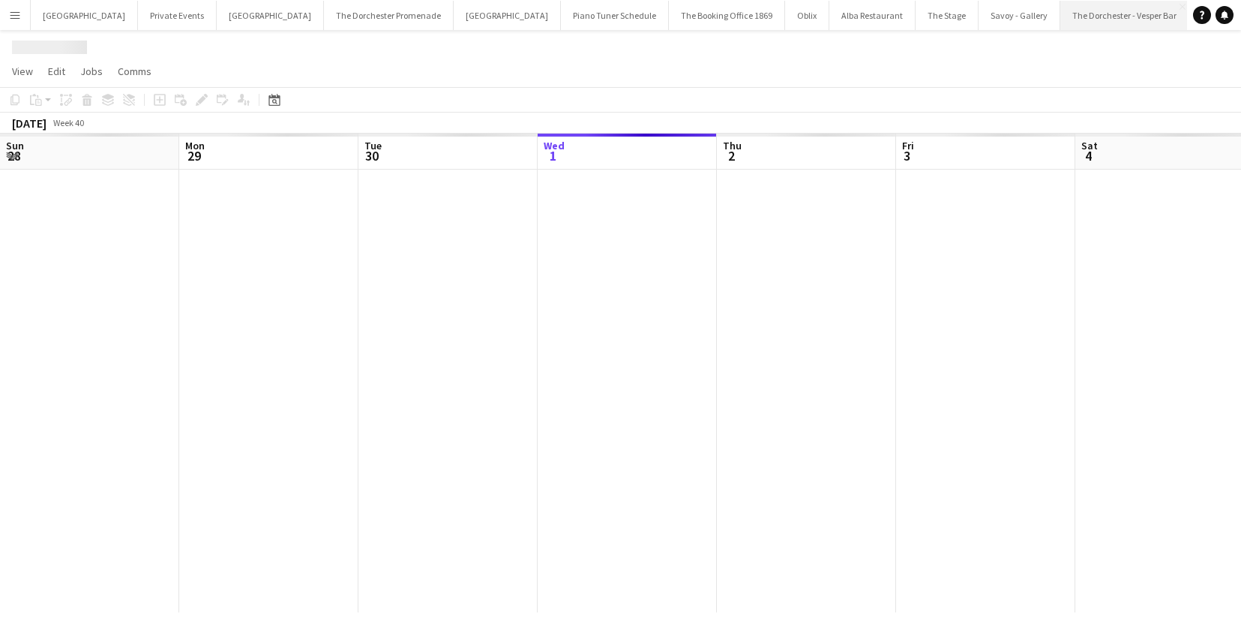
scroll to position [0, 359]
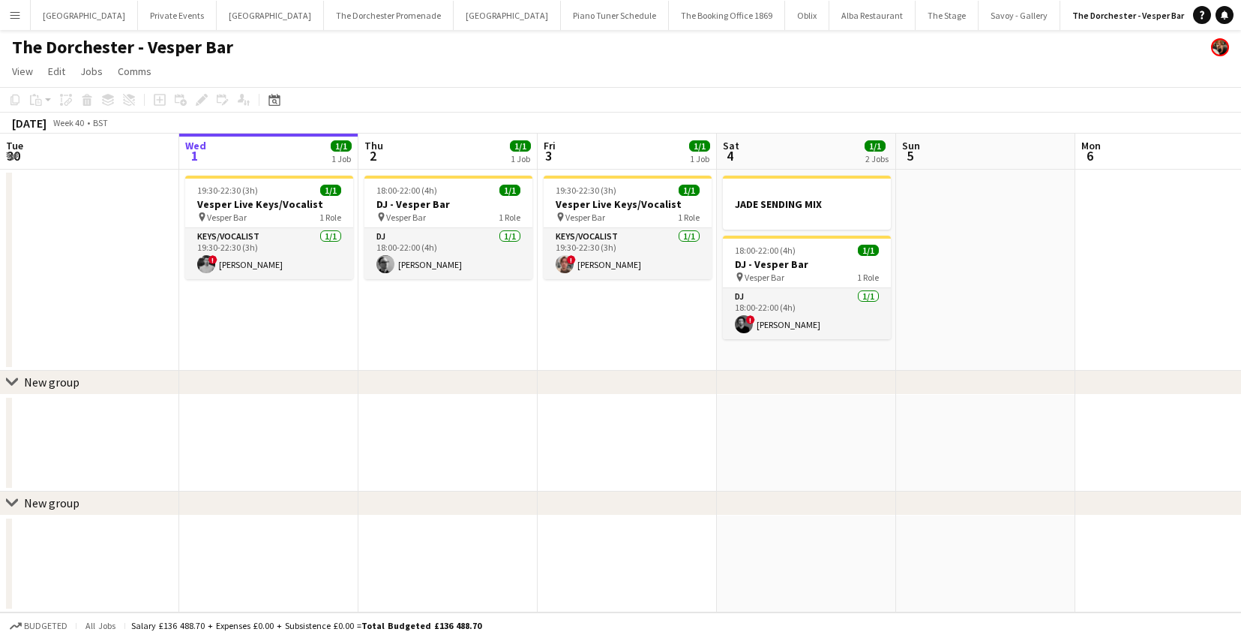
drag, startPoint x: 20, startPoint y: 14, endPoint x: 29, endPoint y: 29, distance: 17.8
click at [20, 14] on app-icon "Menu" at bounding box center [15, 15] width 12 height 12
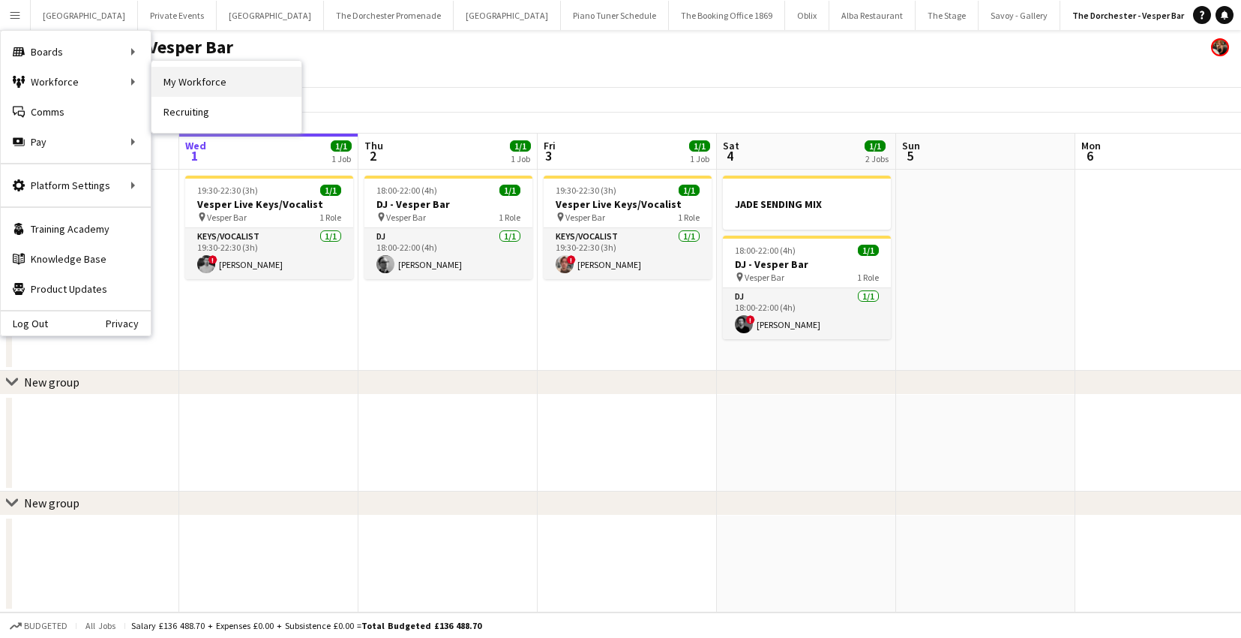
click at [182, 88] on link "My Workforce" at bounding box center [227, 82] width 150 height 30
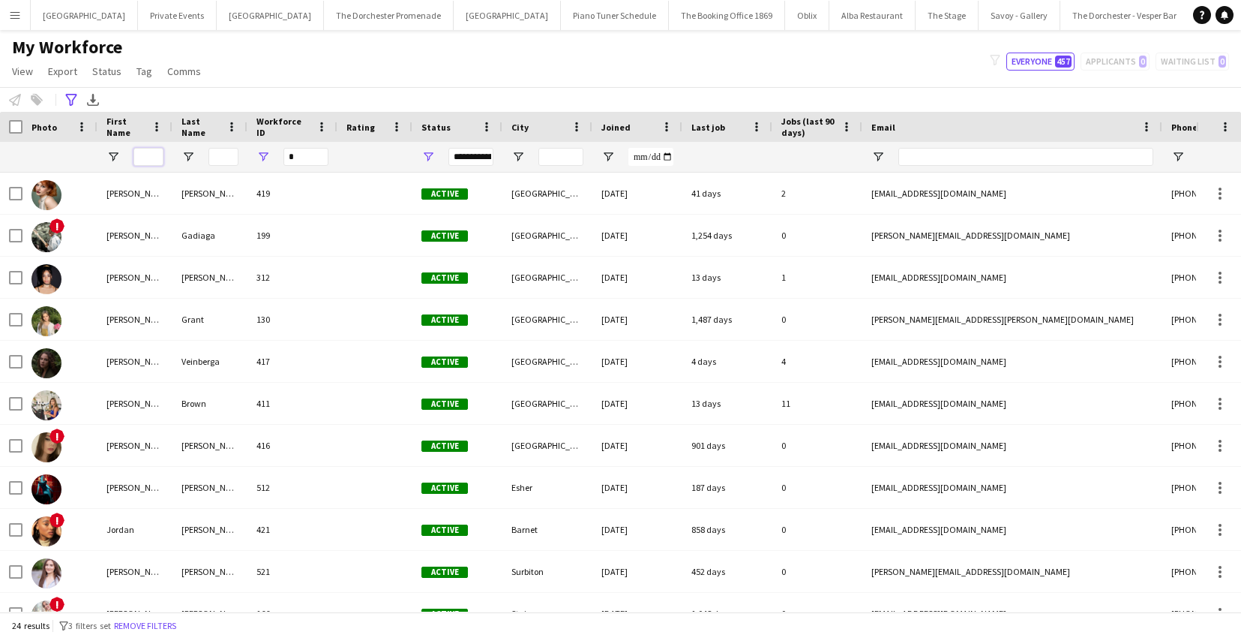
click at [151, 156] on input "First Name Filter Input" at bounding box center [149, 157] width 30 height 18
click at [72, 98] on icon "Advanced filters" at bounding box center [71, 100] width 12 height 12
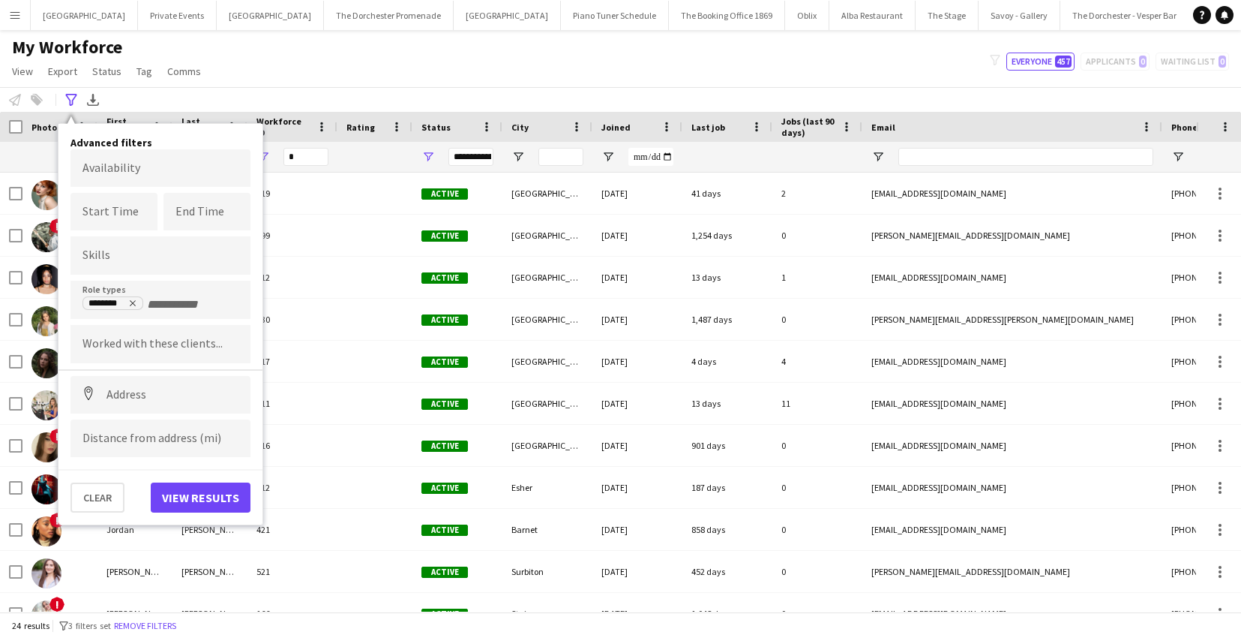
click at [134, 301] on icon "Remove tag" at bounding box center [132, 303] width 9 height 9
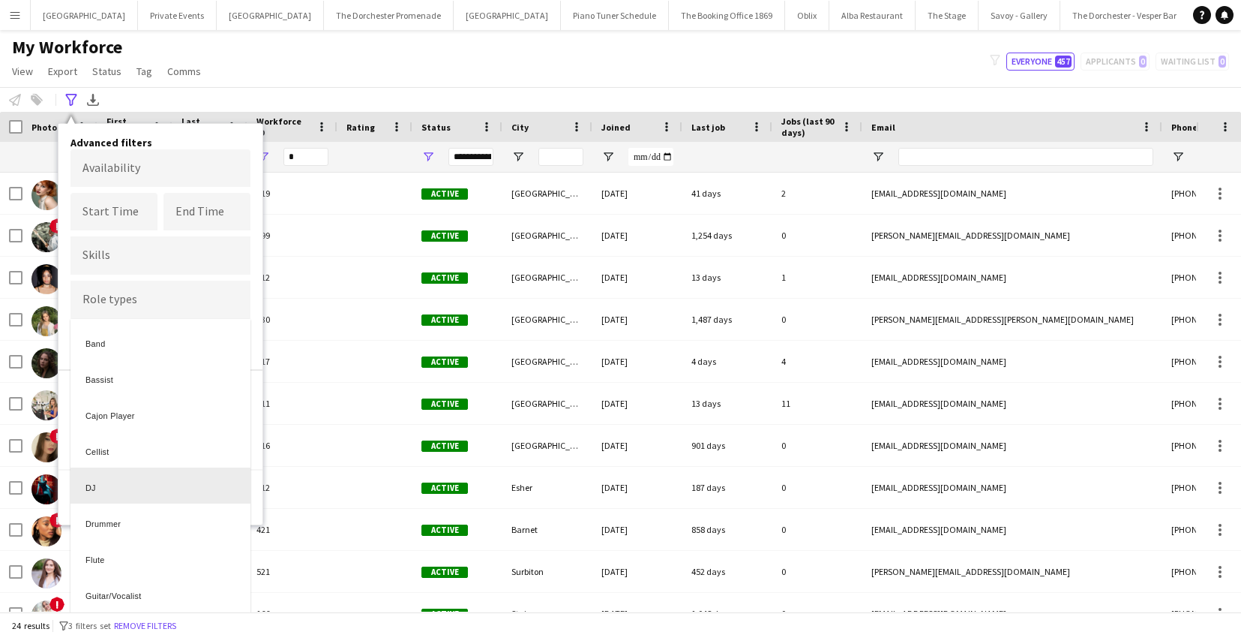
drag, startPoint x: 266, startPoint y: 484, endPoint x: 255, endPoint y: 488, distance: 11.4
click at [264, 484] on div at bounding box center [620, 319] width 1241 height 638
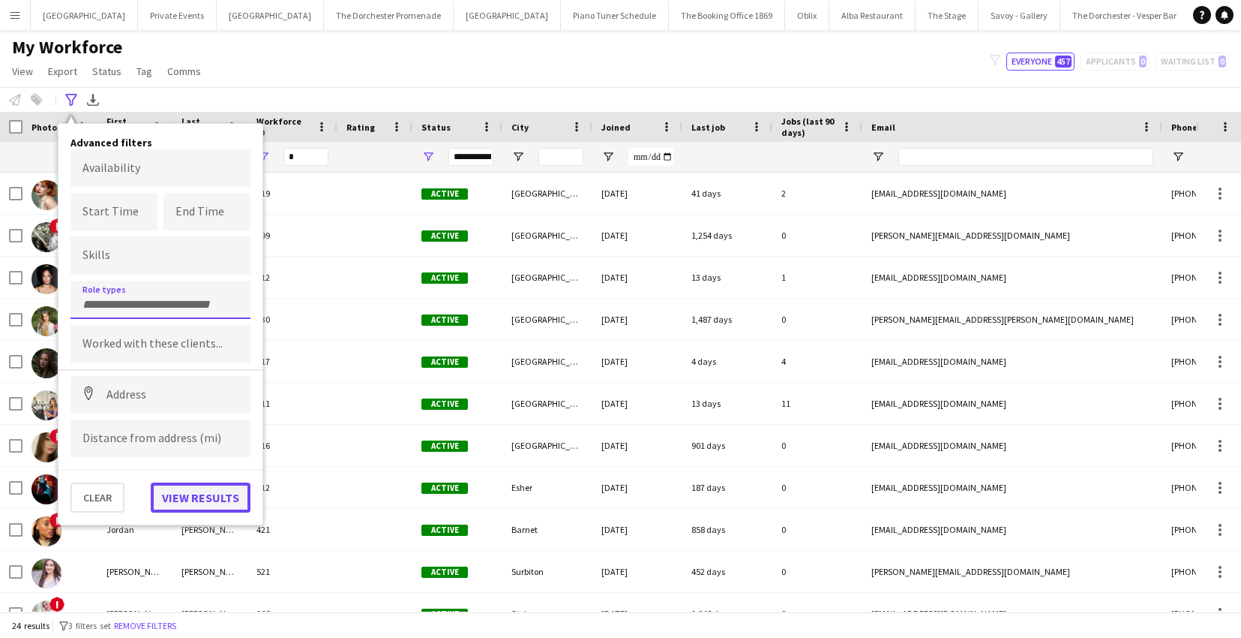
click at [240, 494] on button "View results" at bounding box center [201, 497] width 100 height 30
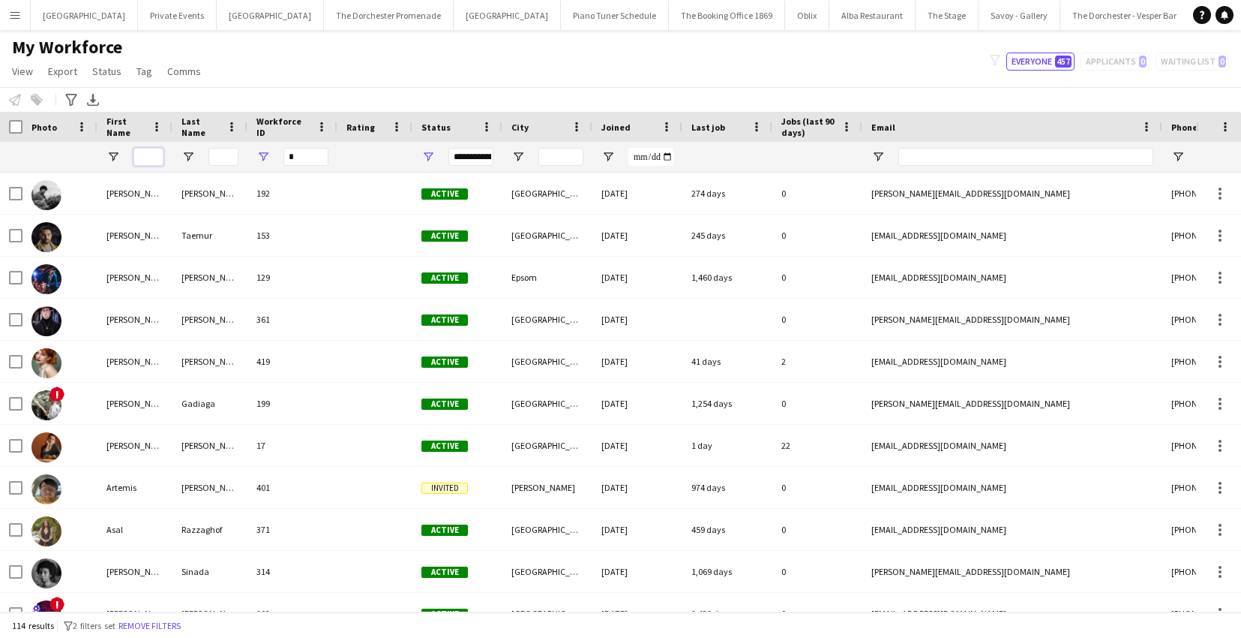
click at [140, 160] on input "First Name Filter Input" at bounding box center [149, 157] width 30 height 18
type input "****"
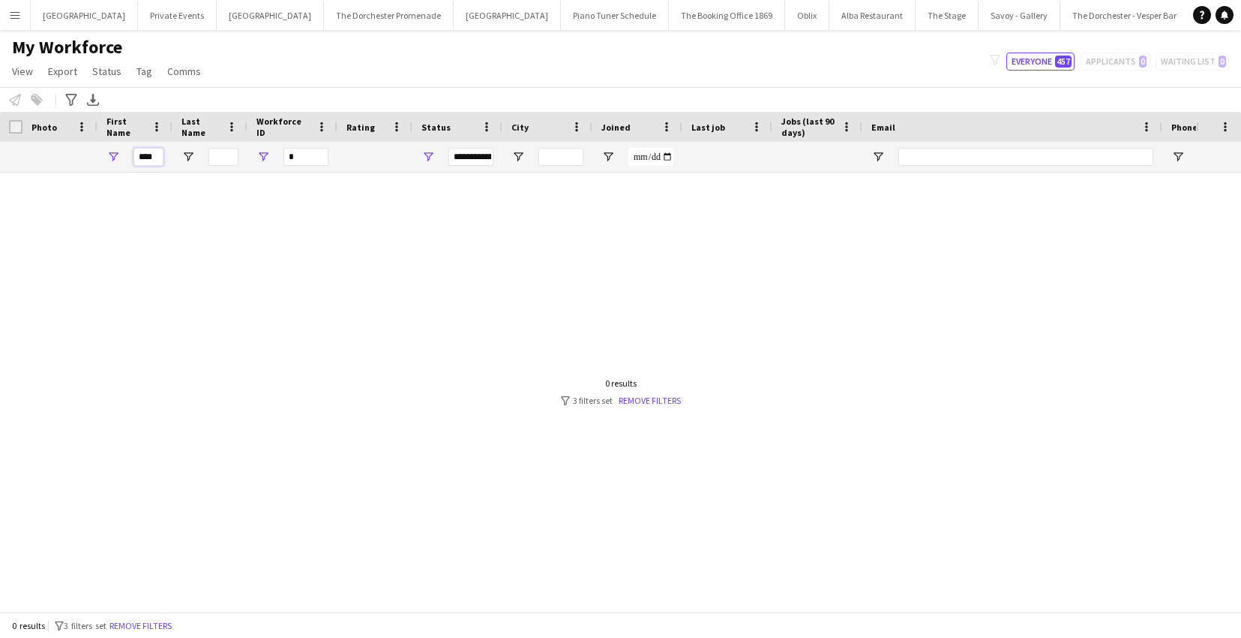
drag, startPoint x: 151, startPoint y: 155, endPoint x: 128, endPoint y: 155, distance: 23.3
click at [128, 155] on div "****" at bounding box center [135, 157] width 75 height 30
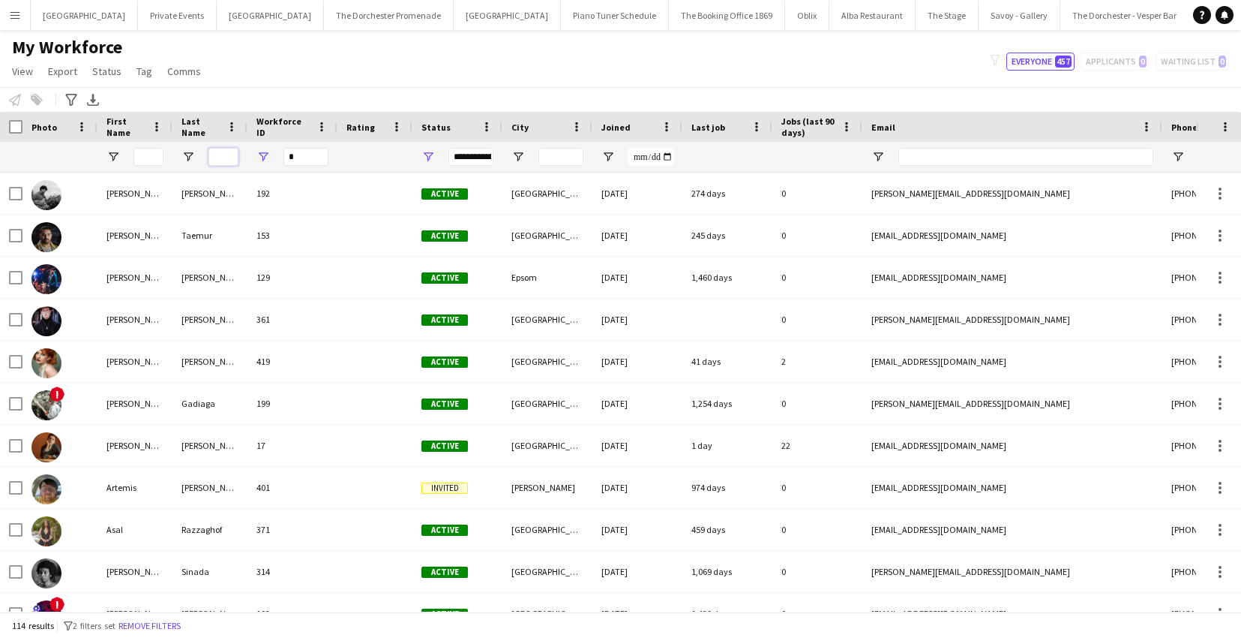
click at [227, 155] on input "Last Name Filter Input" at bounding box center [224, 157] width 30 height 18
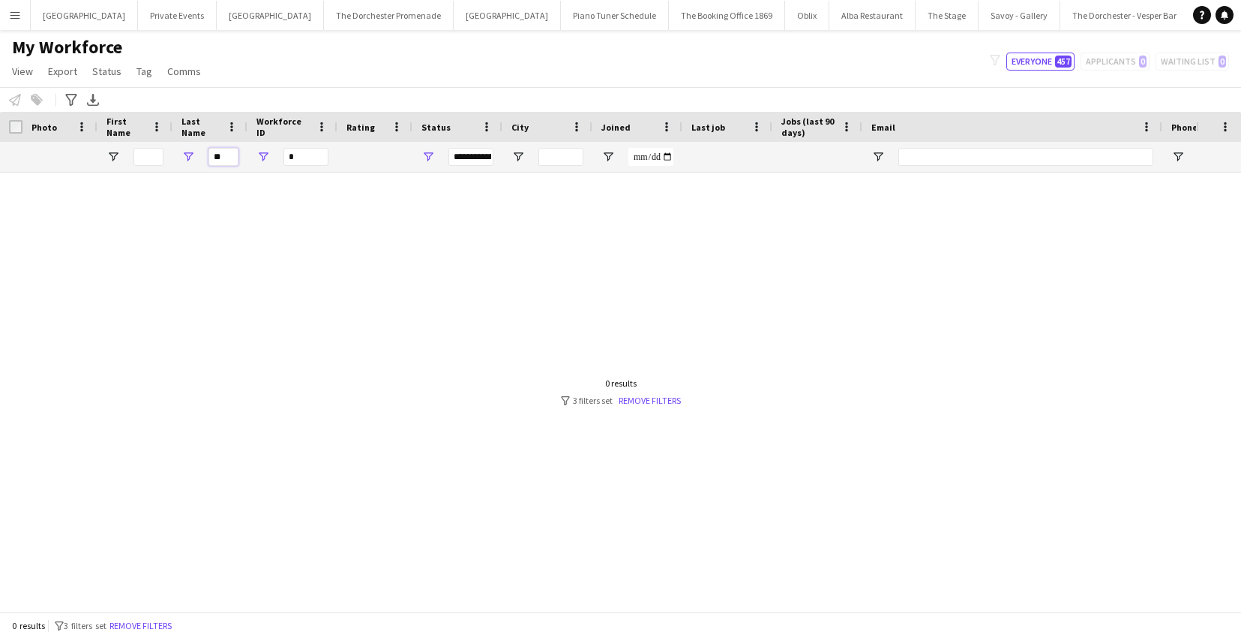
type input "*"
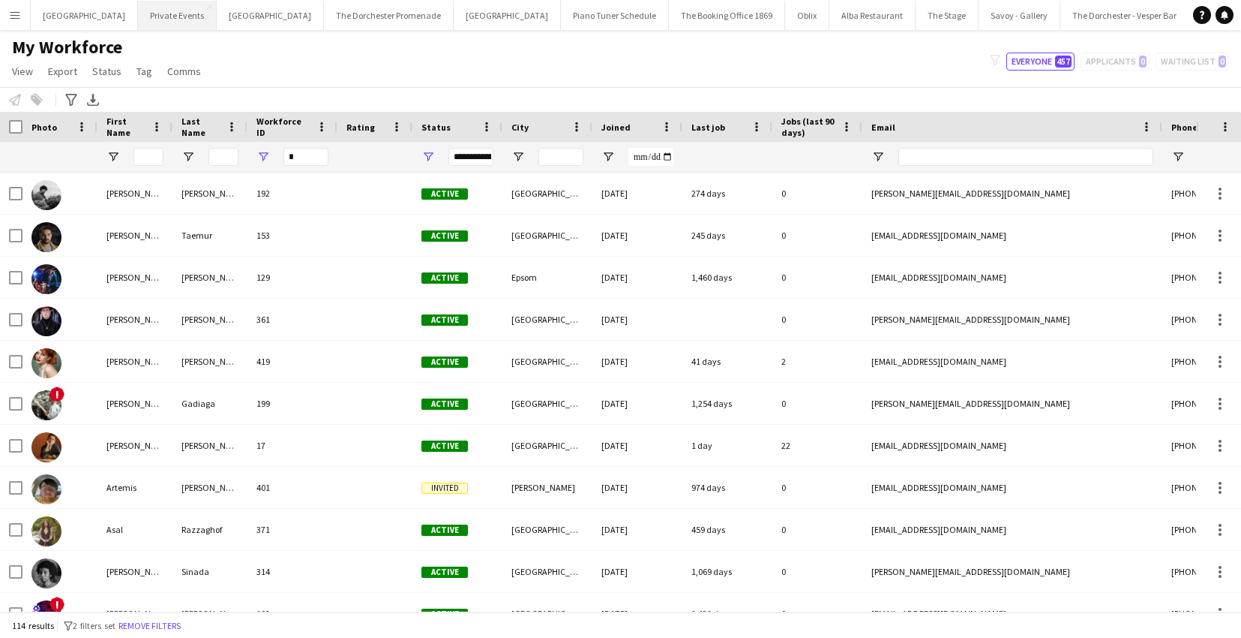
click at [161, 17] on button "Private Events Close" at bounding box center [177, 15] width 79 height 29
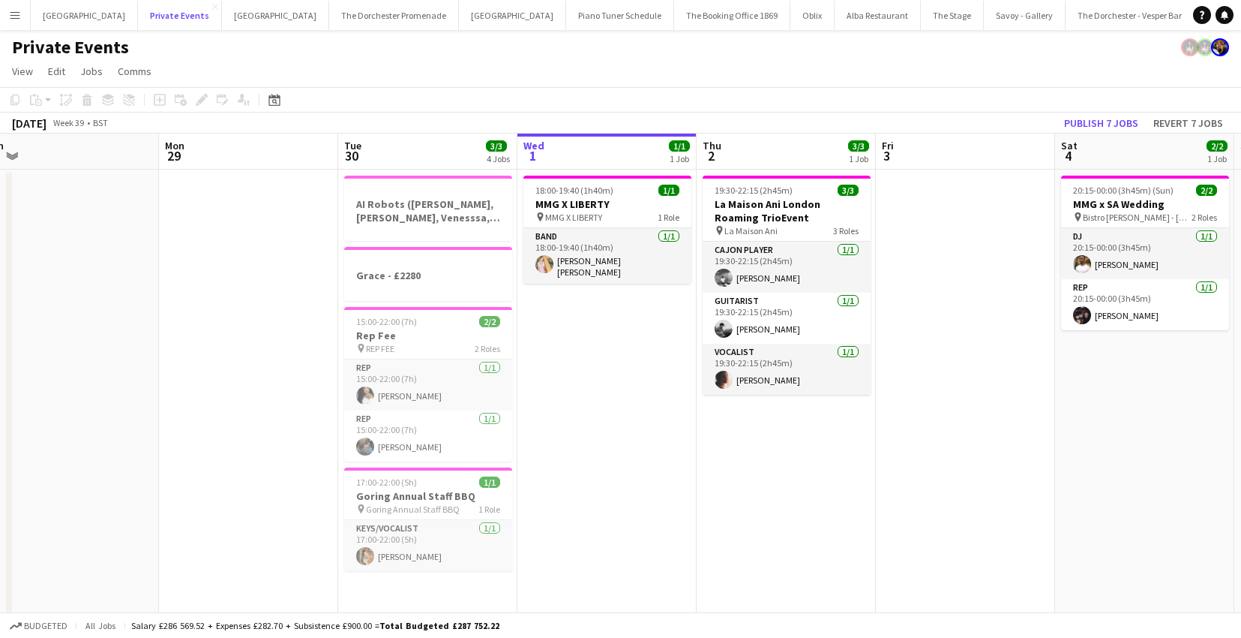
scroll to position [0, 380]
click at [409, 215] on h3 "AI Robots ([PERSON_NAME], [PERSON_NAME], Venesssa, [PERSON_NAME]) £300 per pers…" at bounding box center [428, 210] width 168 height 27
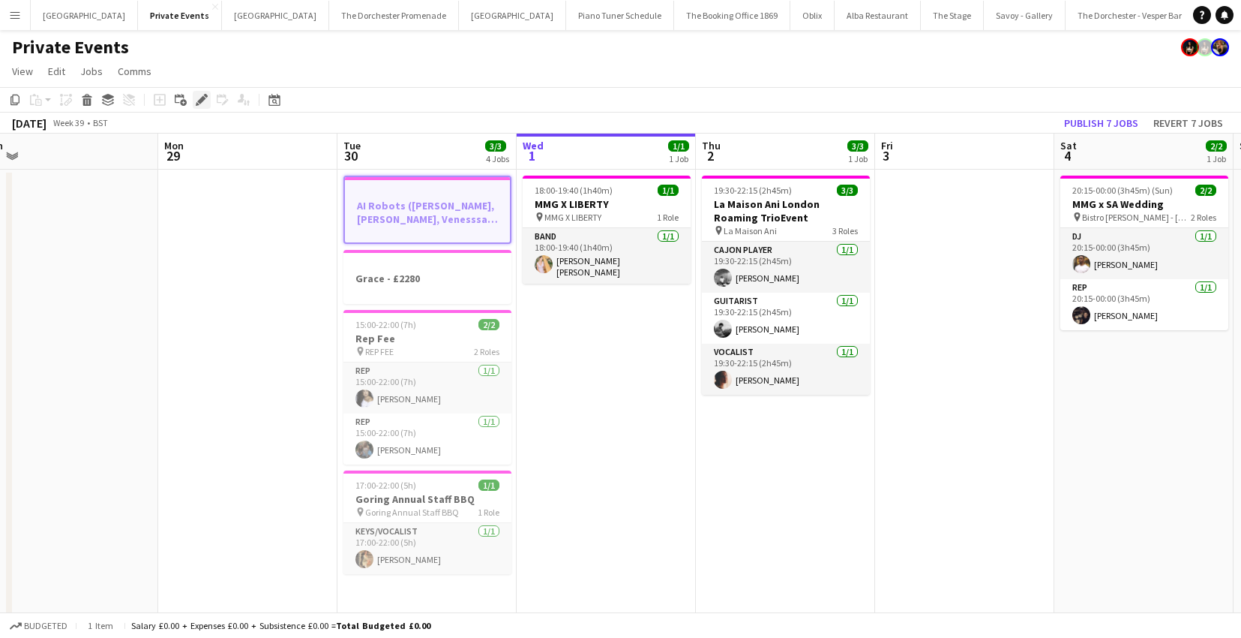
click at [200, 99] on icon at bounding box center [201, 100] width 8 height 8
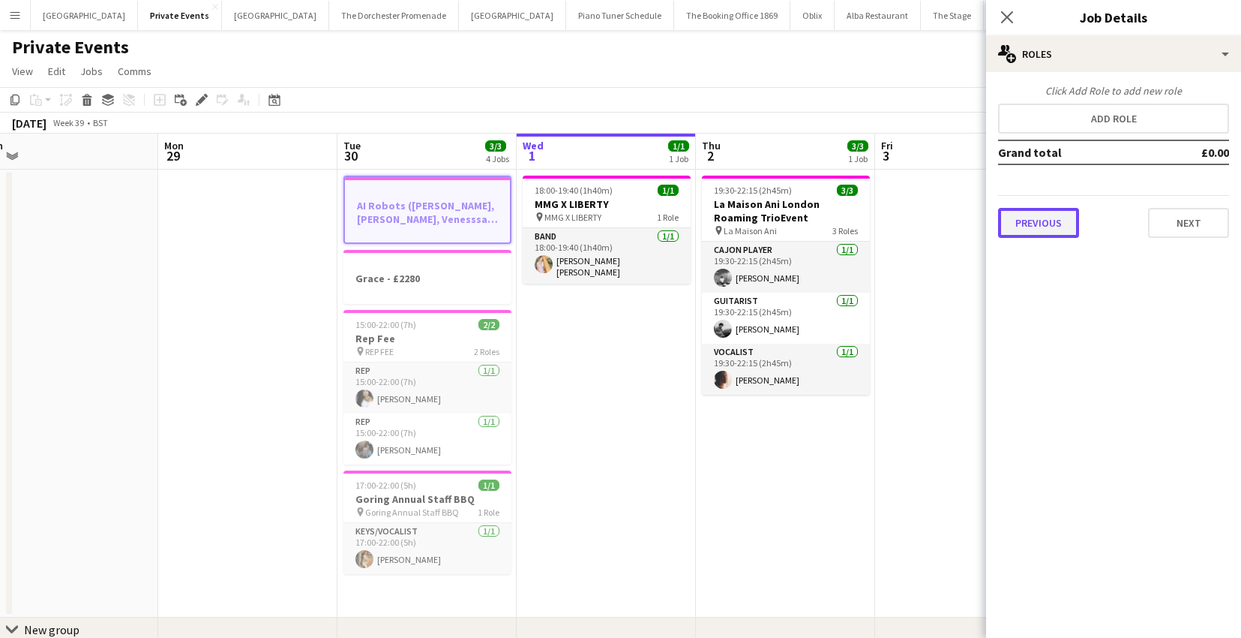
click at [1034, 220] on button "Previous" at bounding box center [1038, 223] width 81 height 30
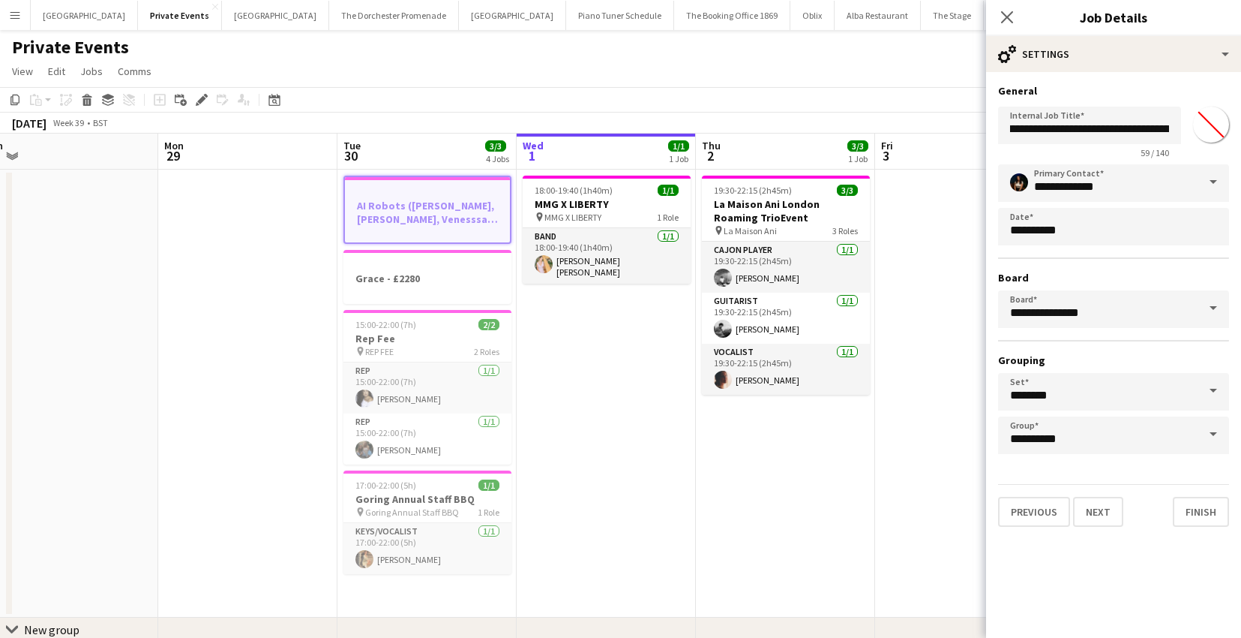
scroll to position [0, 89]
drag, startPoint x: 1093, startPoint y: 130, endPoint x: 1049, endPoint y: 134, distance: 44.4
click at [1049, 134] on input "**********" at bounding box center [1089, 126] width 183 height 38
type input "**********"
click at [1011, 13] on icon at bounding box center [1007, 17] width 14 height 14
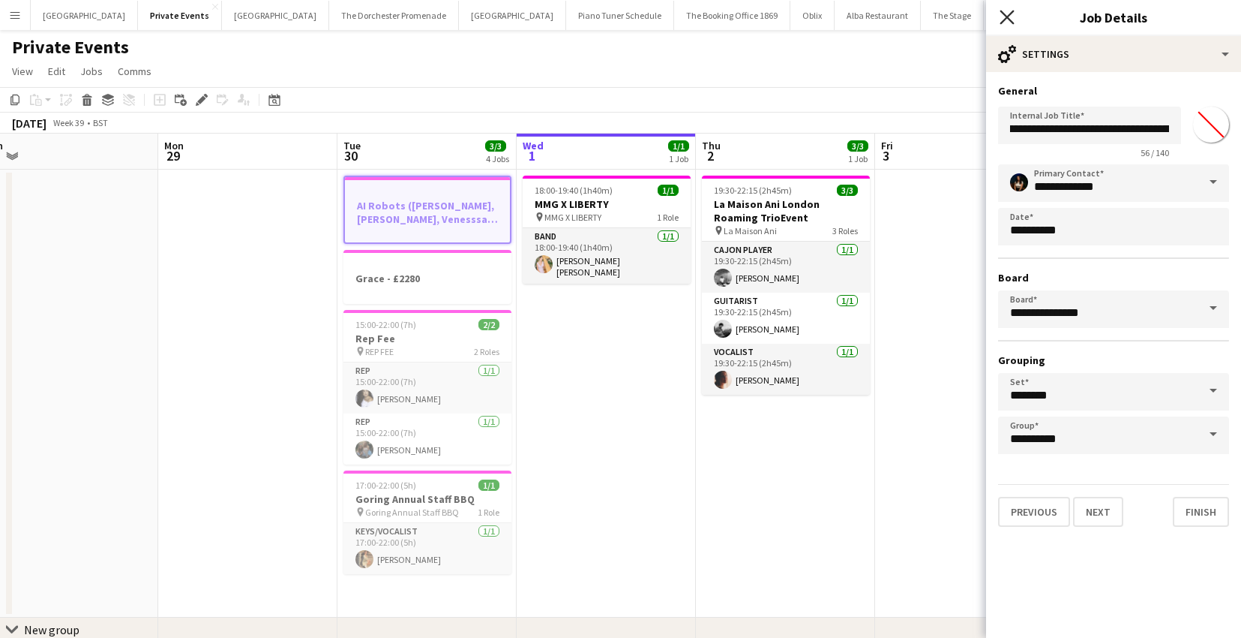
scroll to position [0, 0]
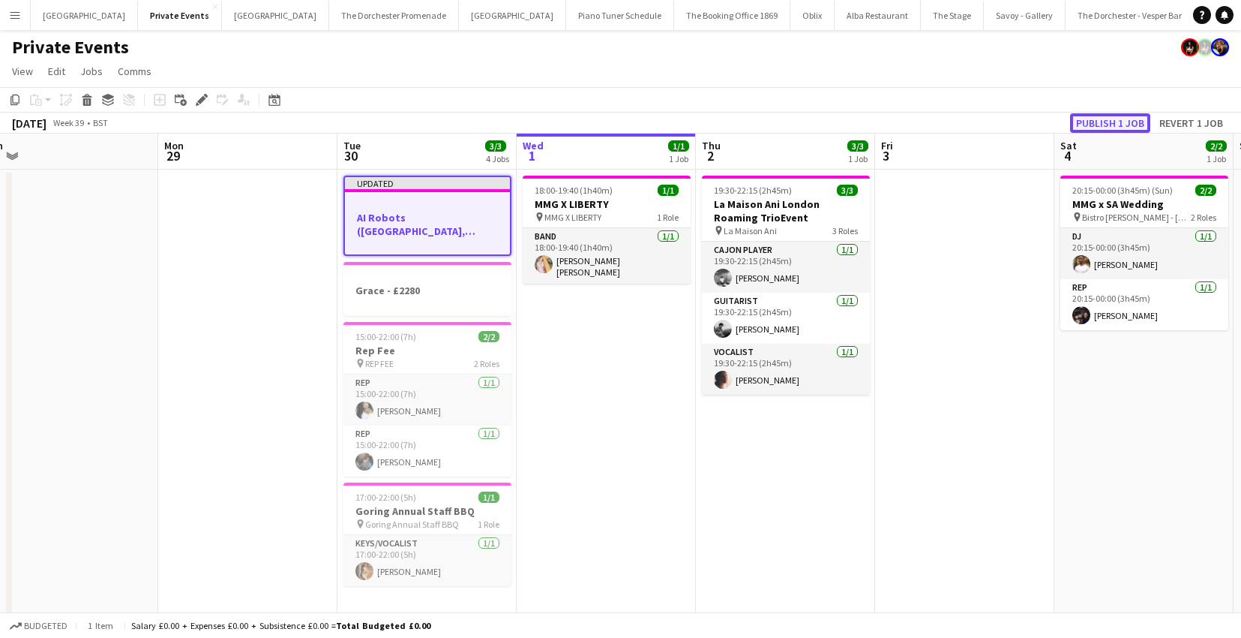
click at [1135, 122] on button "Publish 1 job" at bounding box center [1110, 123] width 80 height 20
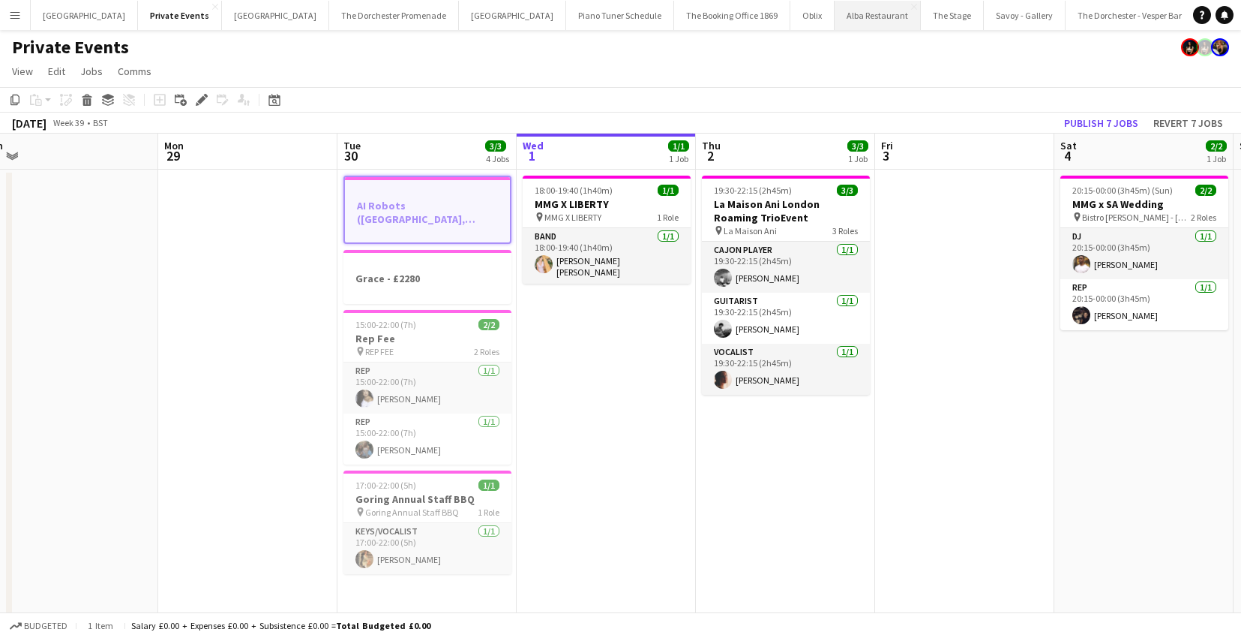
click at [835, 18] on button "Alba Restaurant Close" at bounding box center [878, 15] width 86 height 29
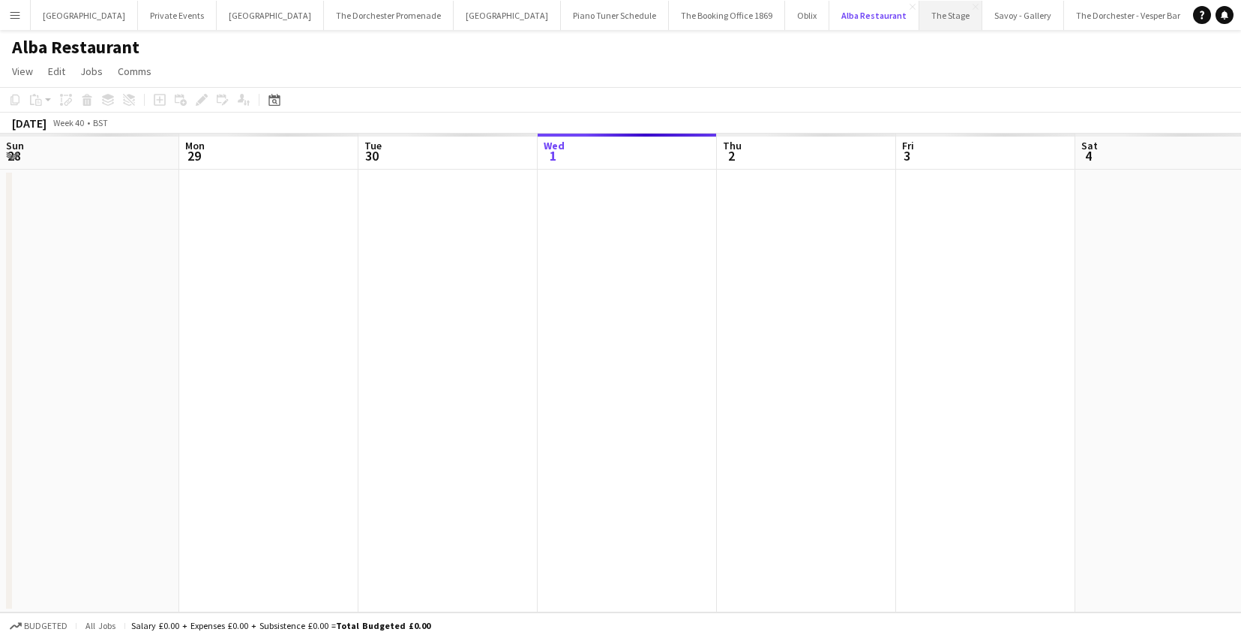
scroll to position [0, 359]
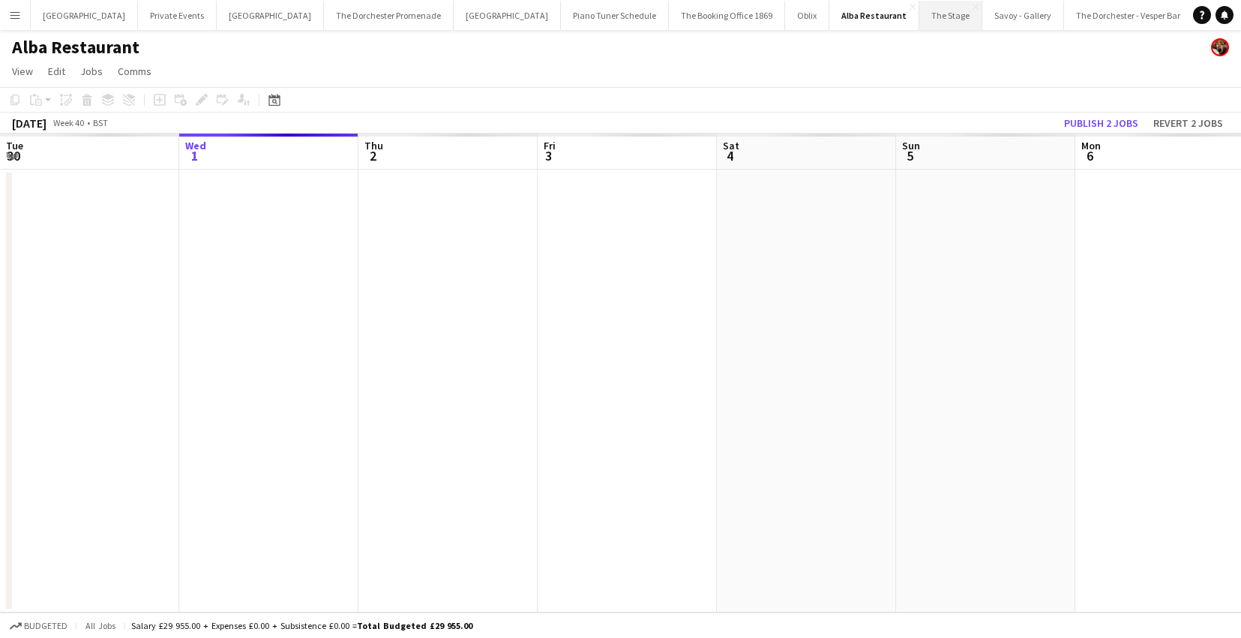
click at [920, 19] on button "The Stage Close" at bounding box center [951, 15] width 63 height 29
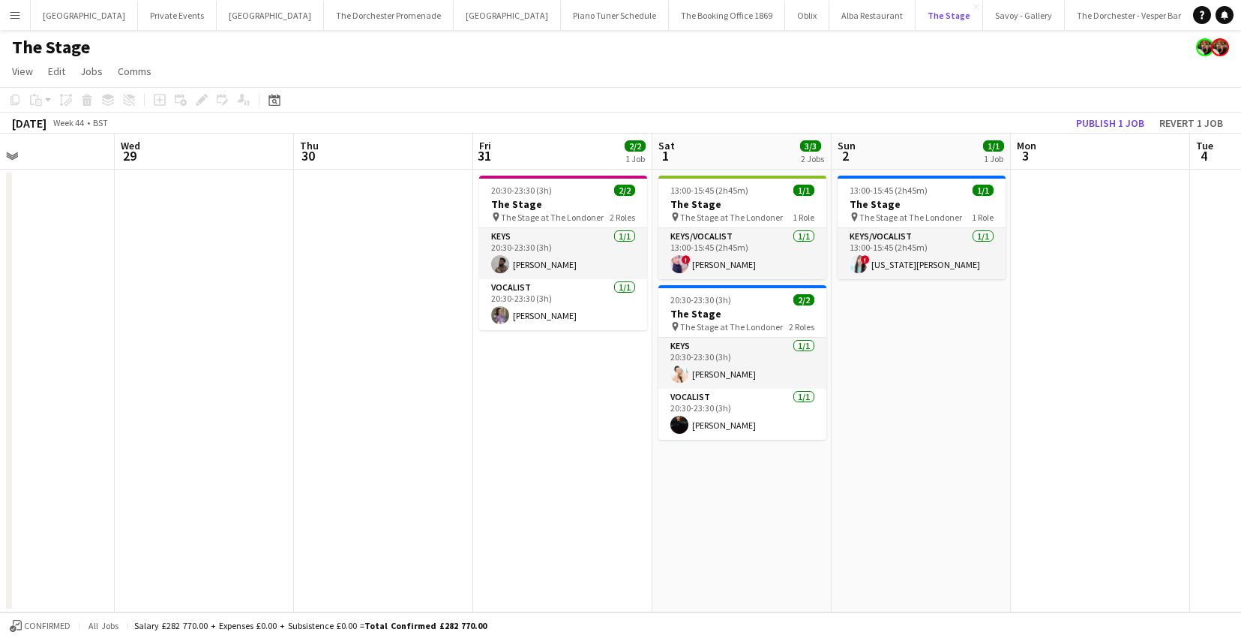
scroll to position [0, 603]
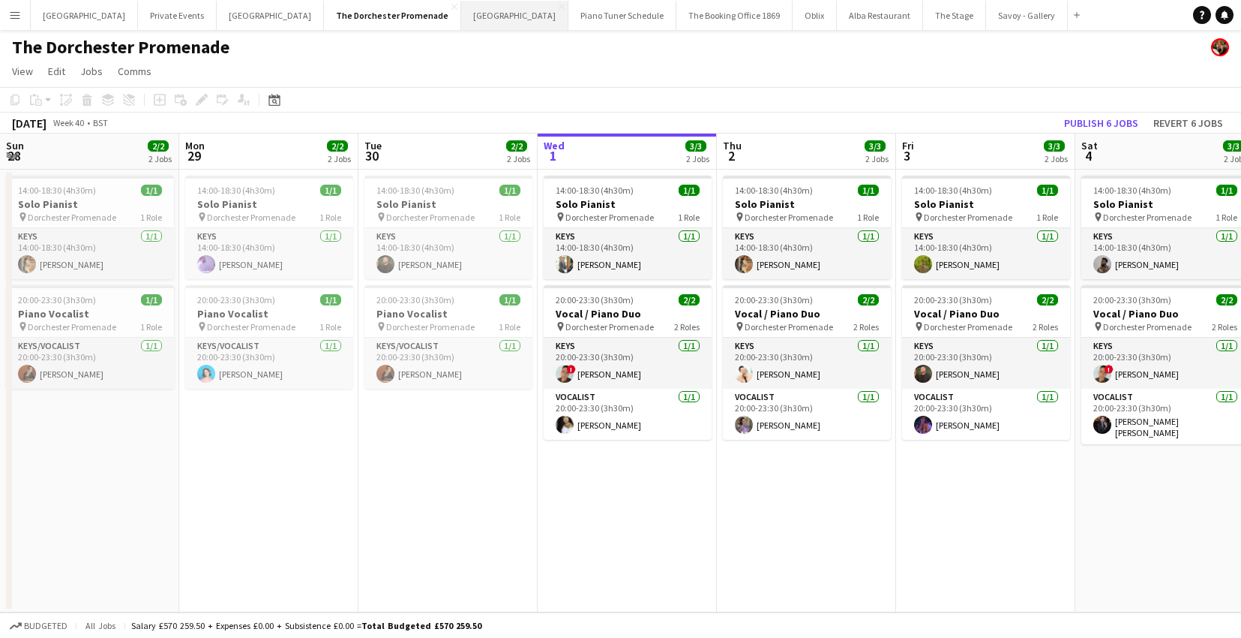
scroll to position [0, 605]
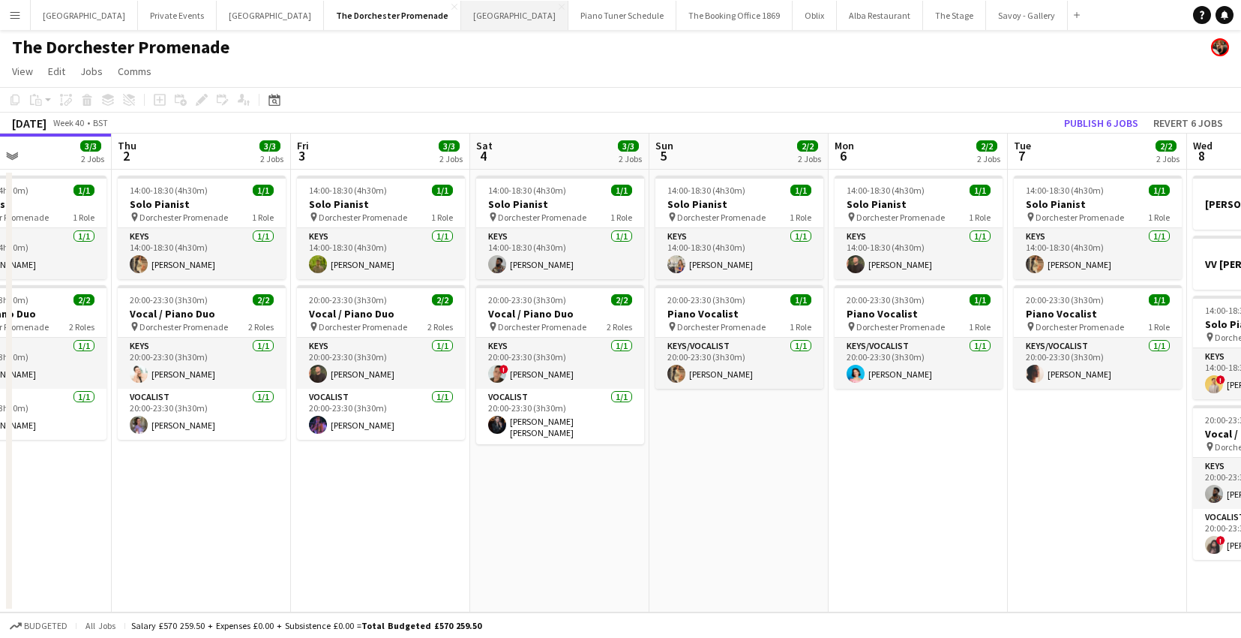
click at [461, 11] on button "[GEOGRAPHIC_DATA]" at bounding box center [514, 15] width 107 height 29
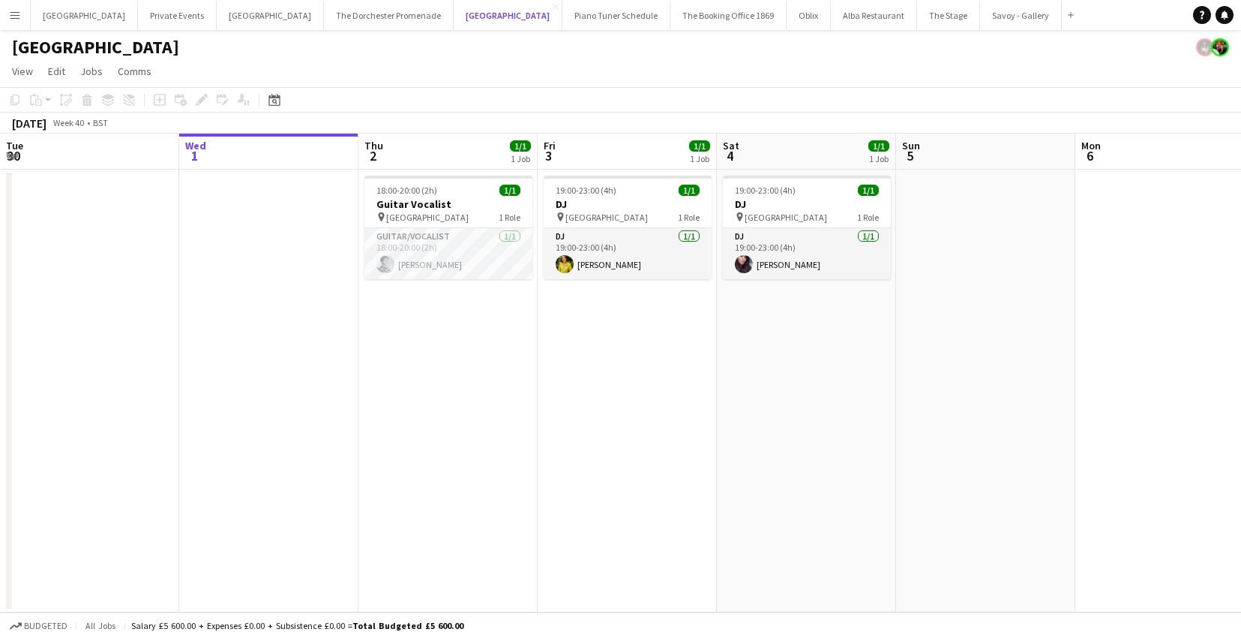
scroll to position [0, 389]
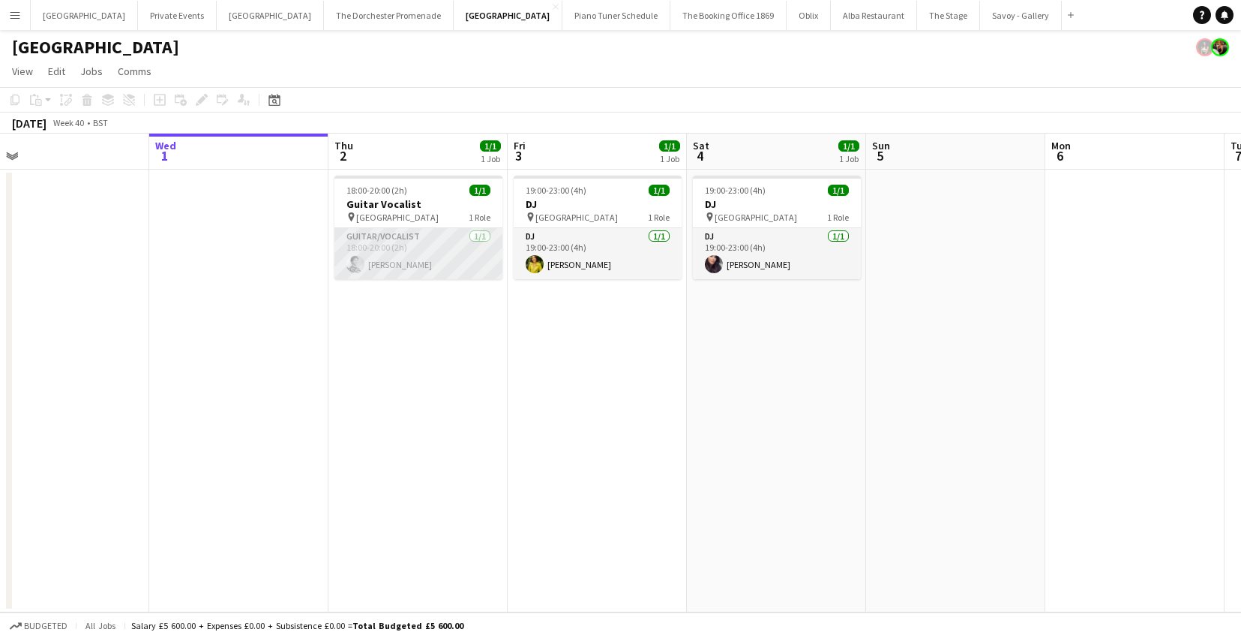
click at [471, 269] on app-card-role "Guitar/Vocalist 1/1 18:00-20:00 (2h) Nathan Lambert" at bounding box center [419, 253] width 168 height 51
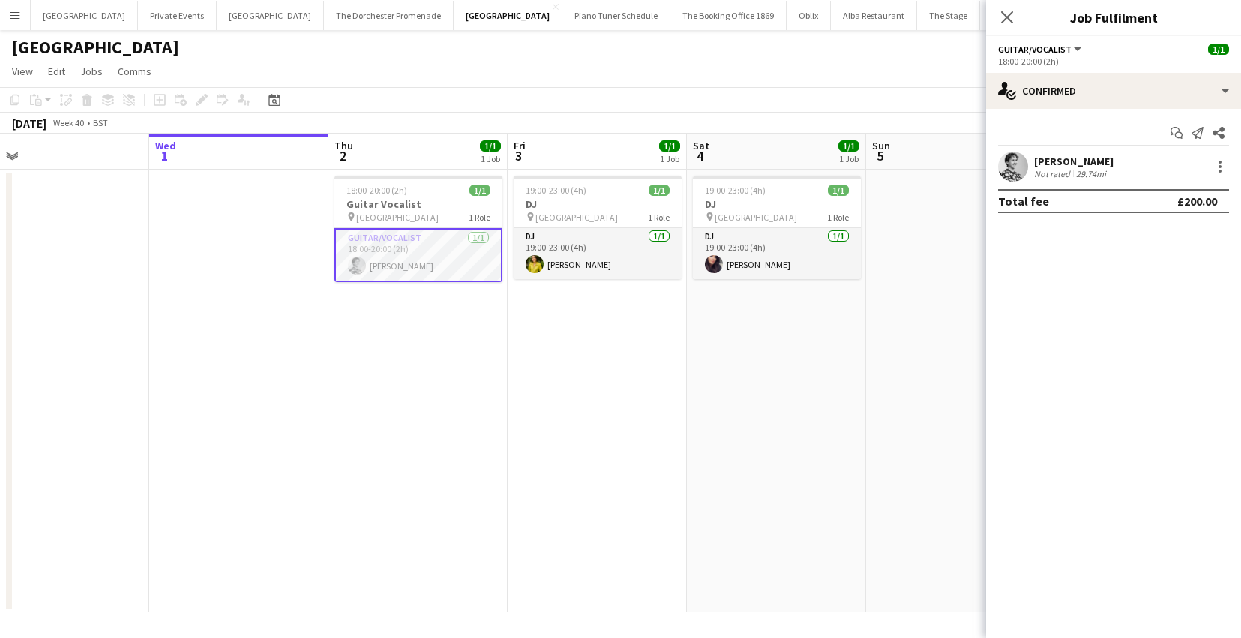
click at [1021, 167] on app-user-avatar at bounding box center [1013, 167] width 30 height 30
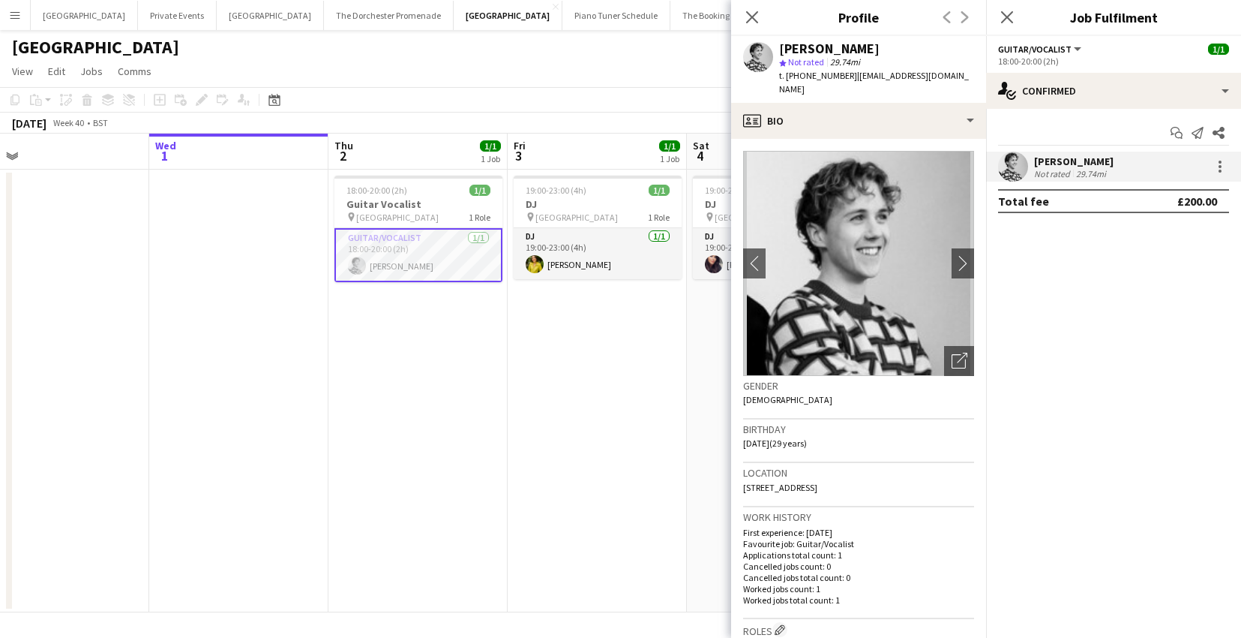
scroll to position [479, 0]
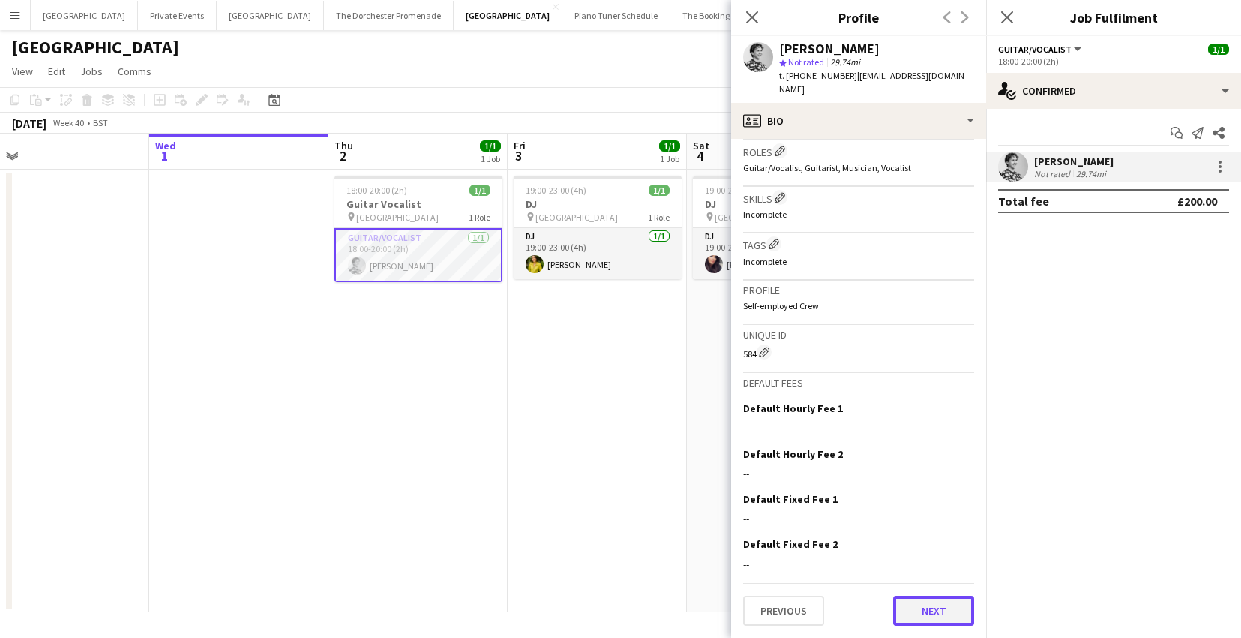
click at [944, 602] on button "Next" at bounding box center [933, 611] width 81 height 30
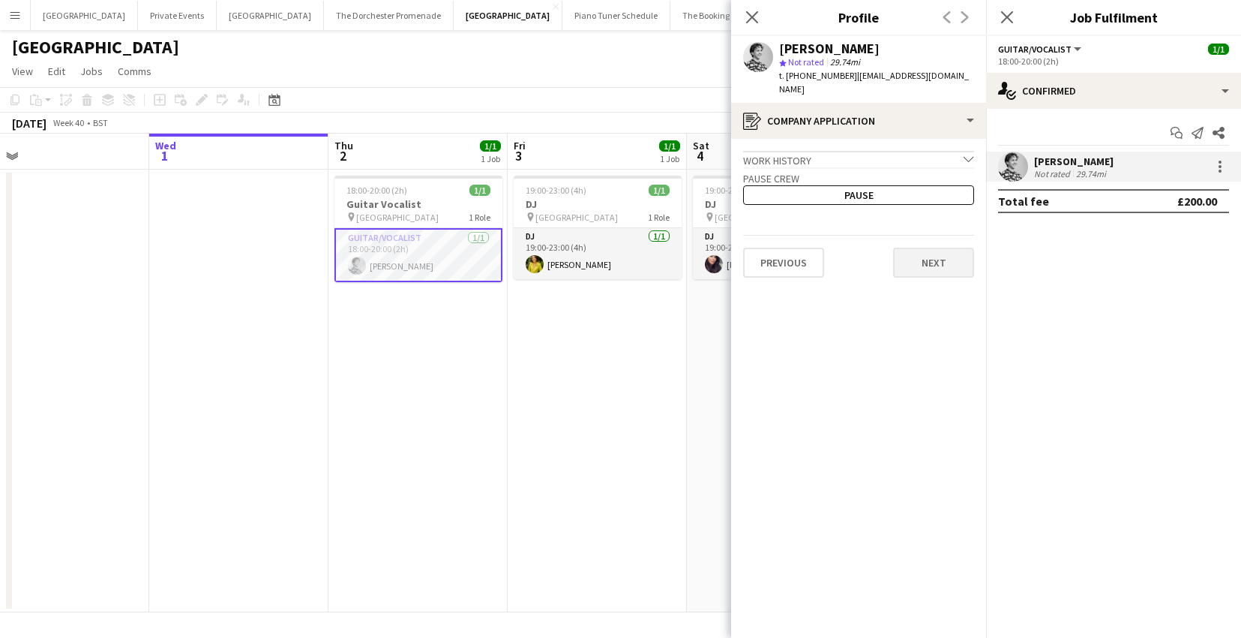
drag, startPoint x: 940, startPoint y: 281, endPoint x: 935, endPoint y: 275, distance: 8.1
click at [938, 280] on app-crew-profile-application "Work history chevron-down Musican New Rules Mar 2018 — Mar 2024 • 6 yr 0 mth My…" at bounding box center [858, 388] width 255 height 499
click at [935, 275] on button "Next" at bounding box center [933, 263] width 81 height 30
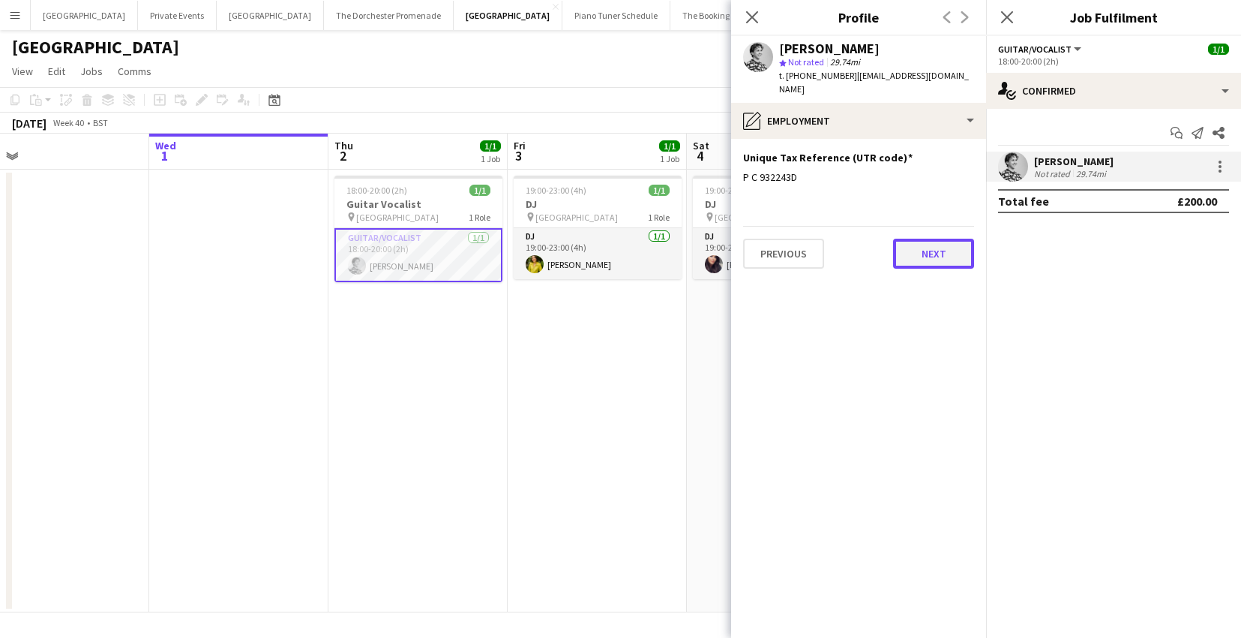
click at [935, 252] on button "Next" at bounding box center [933, 254] width 81 height 30
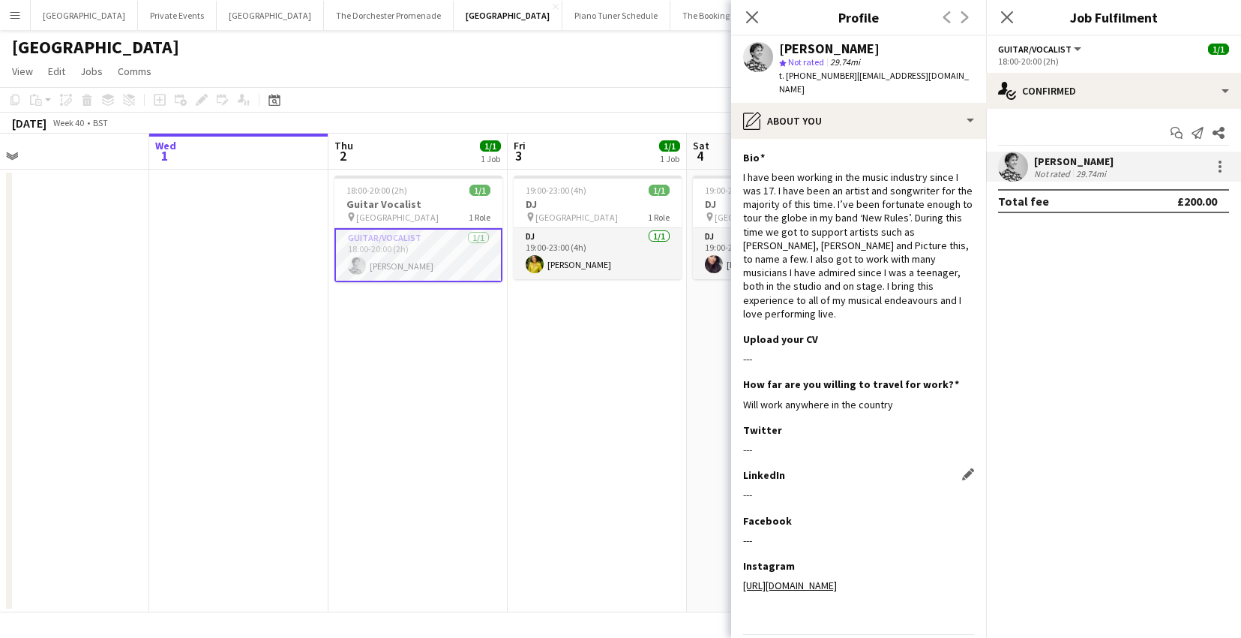
scroll to position [65, 0]
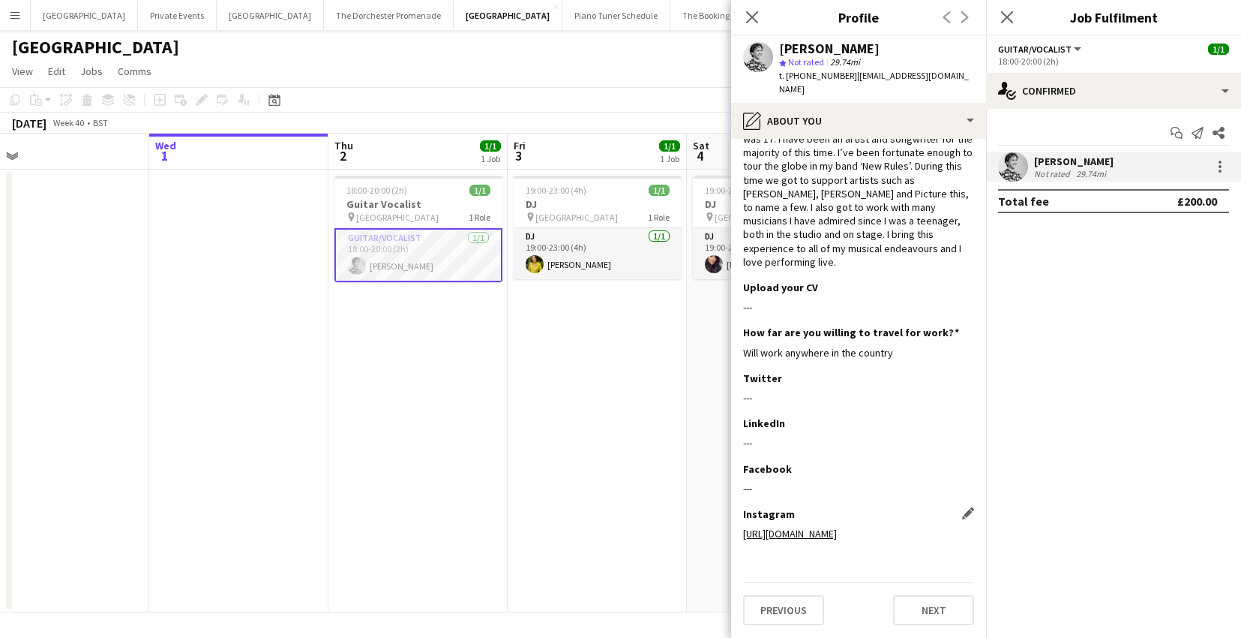
click at [837, 527] on link "https://www.instagram.com/mrnathanlambert?igsh=MW41dmJmM28wYmN4OQ%3D%3D&utm_sou…" at bounding box center [790, 534] width 94 height 14
click at [303, 302] on app-date-cell at bounding box center [238, 391] width 179 height 443
